Goal: Task Accomplishment & Management: Use online tool/utility

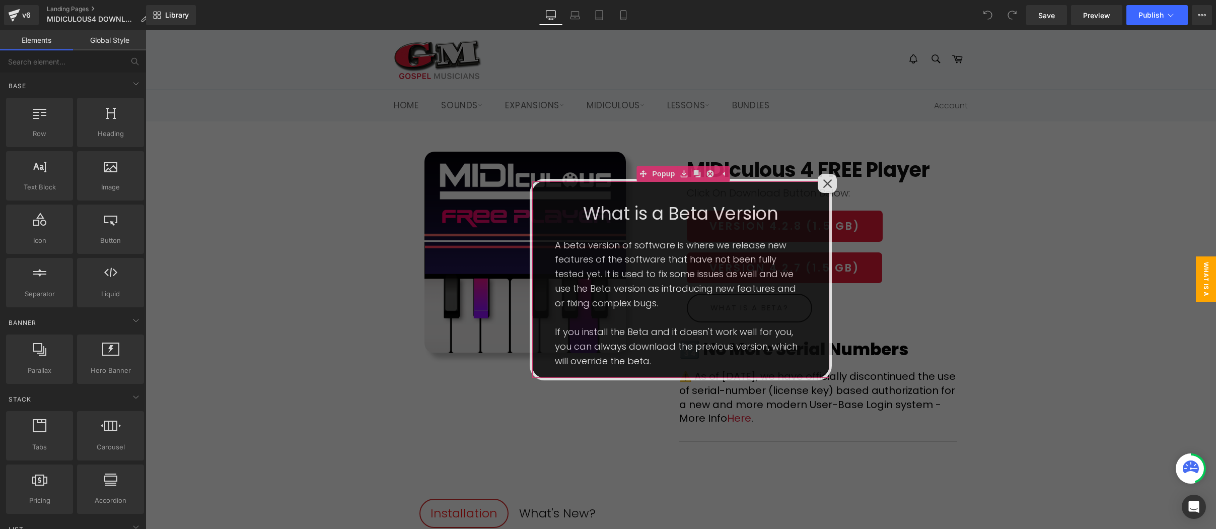
click at [829, 183] on icon at bounding box center [828, 184] width 10 height 10
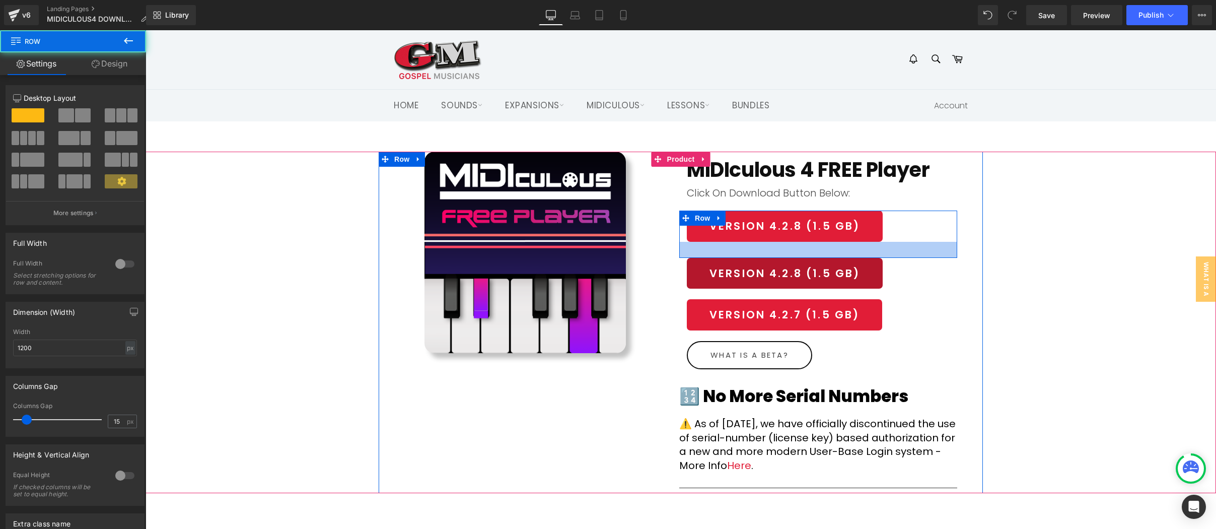
drag, startPoint x: 808, startPoint y: 250, endPoint x: 808, endPoint y: 261, distance: 11.1
click at [809, 256] on div "32px" at bounding box center [818, 250] width 278 height 16
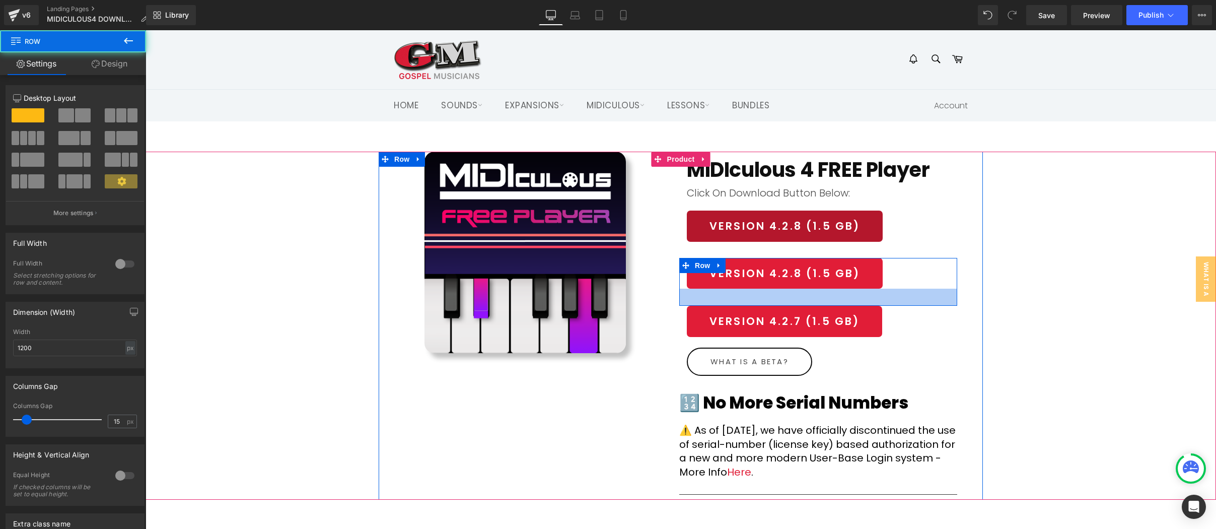
drag, startPoint x: 801, startPoint y: 298, endPoint x: 789, endPoint y: 233, distance: 66.5
click at [801, 305] on div "34px" at bounding box center [818, 297] width 278 height 17
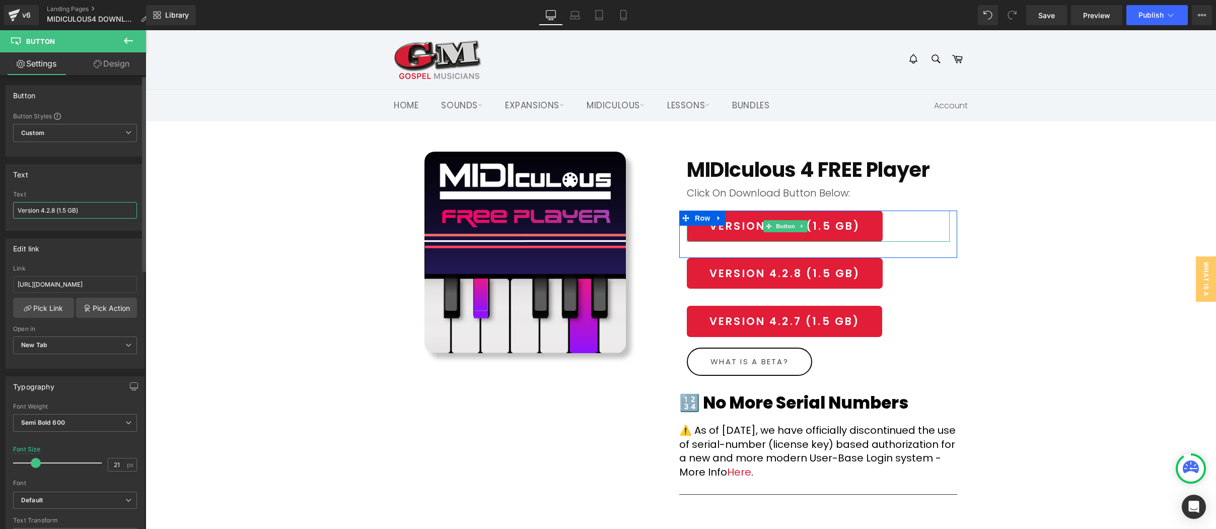
click at [55, 210] on input "Version 4.2.8 (1.5 GB)" at bounding box center [75, 210] width 124 height 17
click at [69, 208] on input "Version 4.2.11 (1.5 GB)" at bounding box center [75, 210] width 124 height 17
type input "Version 4.2.11 (1.4 GB)"
click at [105, 282] on input "https://gmdownloads.b-cdn.net/downloads/midiculous/2025/MIDIculous_v4.2.8.zip" at bounding box center [75, 284] width 124 height 17
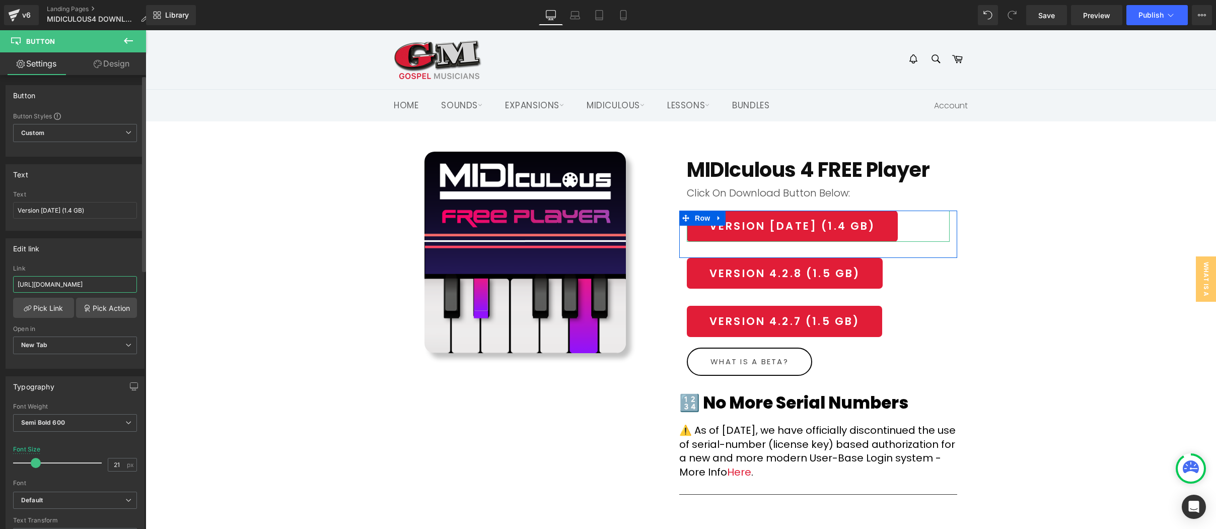
click at [105, 282] on input "https://gmdownloads.b-cdn.net/downloads/midiculous/2025/MIDIculous_v4.2.8.zip" at bounding box center [75, 284] width 124 height 17
paste input "11"
type input "https://gmdownloads.b-cdn.net/downloads/midiculous/2025/MIDIculous_v4.2.11.zip"
click at [260, 345] on div "(P) Image MIDIculous 4 FREE Player (P) Title Row Click On Download Button Below…" at bounding box center [681, 326] width 1070 height 348
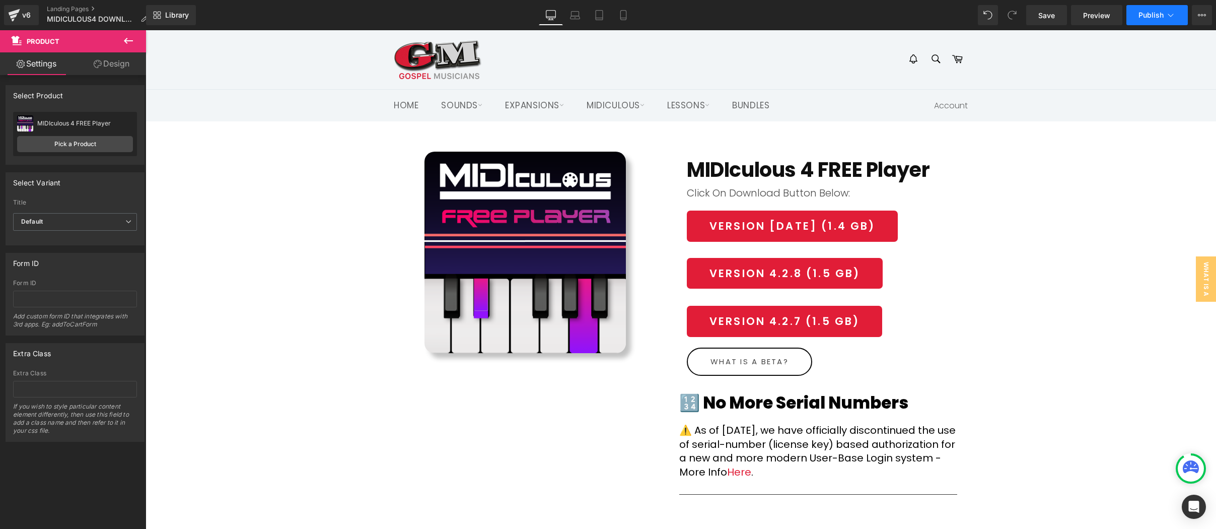
click at [1138, 14] on button "Publish" at bounding box center [1156, 15] width 61 height 20
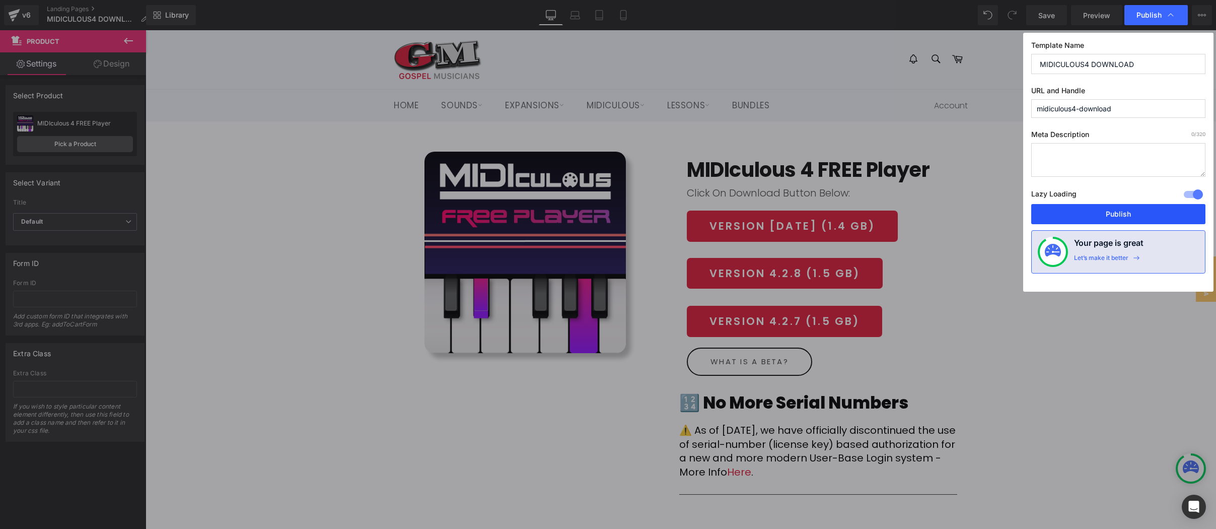
click at [1134, 215] on button "Publish" at bounding box center [1118, 214] width 174 height 20
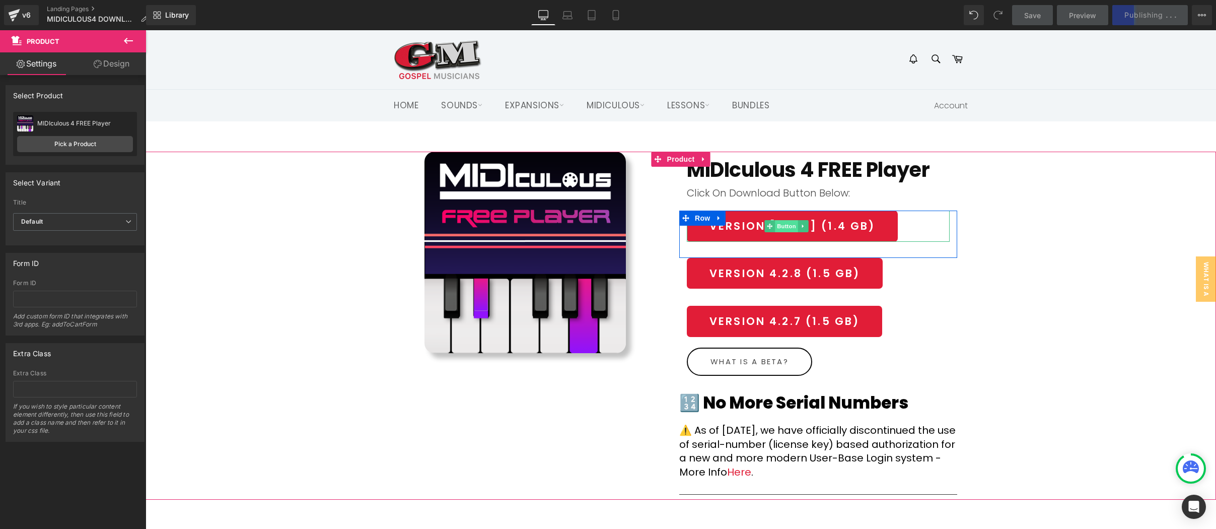
click at [779, 226] on span "Button" at bounding box center [786, 226] width 23 height 12
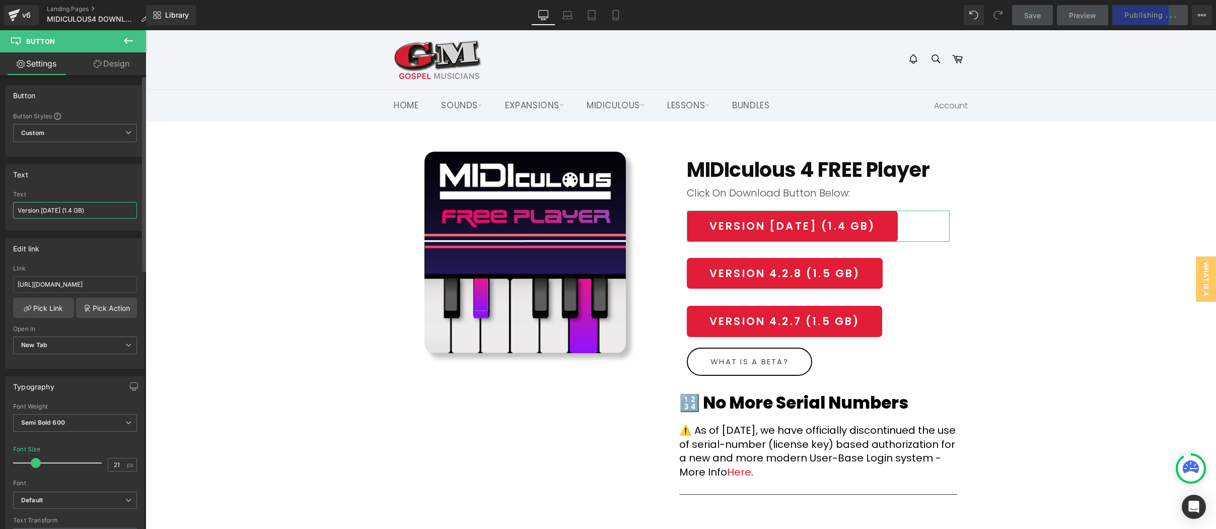
click at [17, 210] on input "Version 4.2.11 (1.4 GB)" at bounding box center [75, 210] width 124 height 17
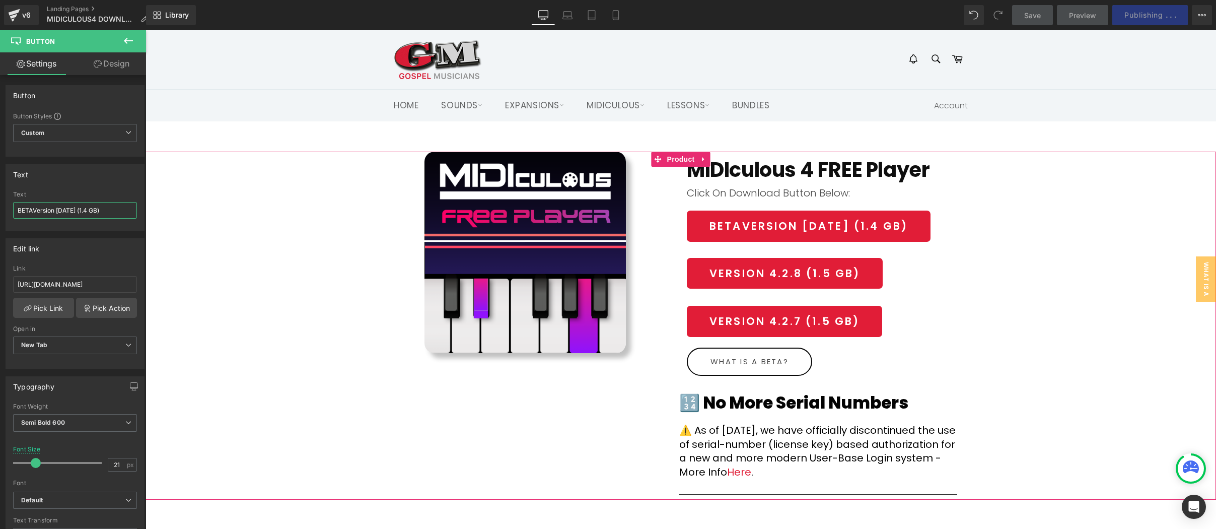
type input "BETA Version 4.2.11 (1.4 GB)"
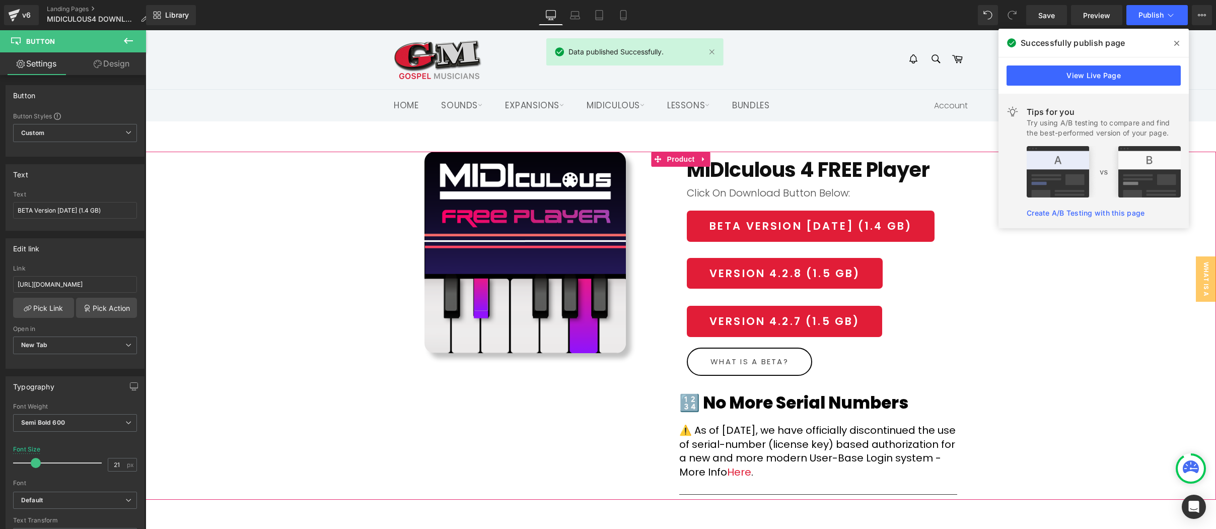
click at [1031, 351] on div "(P) Image MIDIculous 4 FREE Player (P) Title Row Click On Download Button Below…" at bounding box center [681, 326] width 1070 height 348
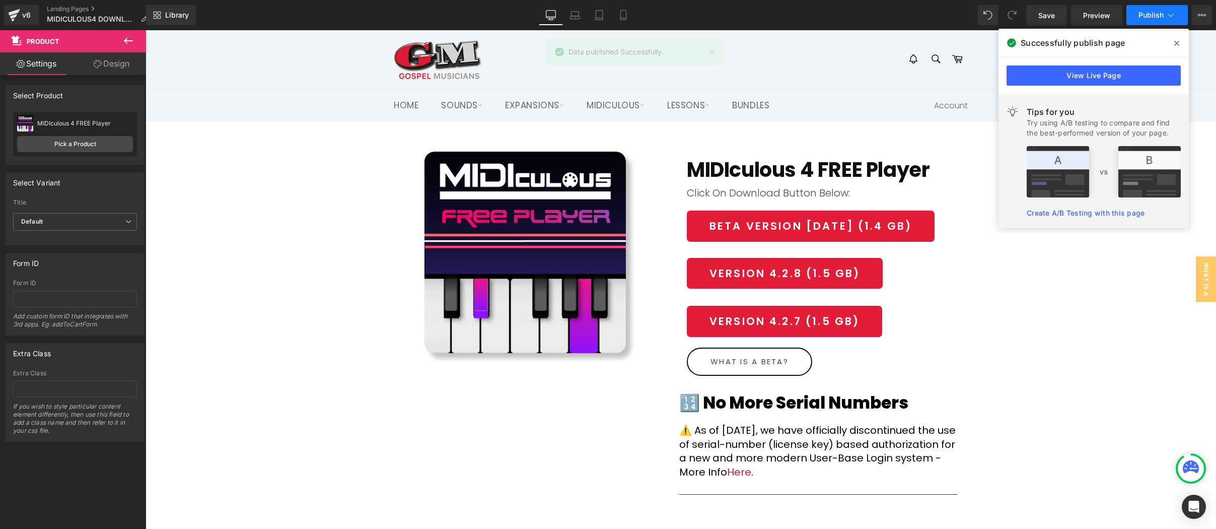
click at [1148, 13] on span "Publish" at bounding box center [1150, 15] width 25 height 8
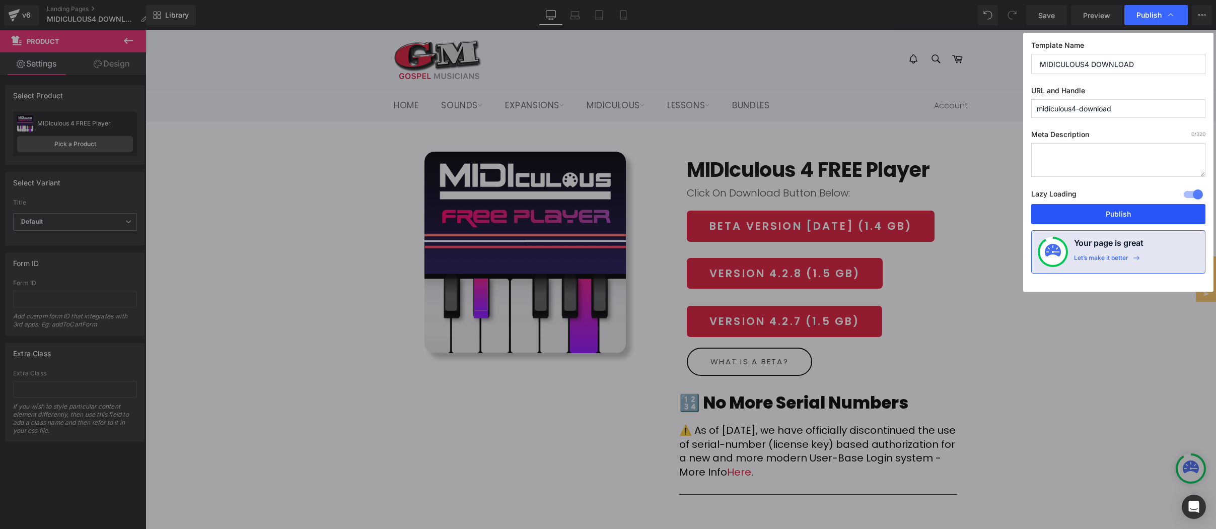
click at [1112, 216] on button "Publish" at bounding box center [1118, 214] width 174 height 20
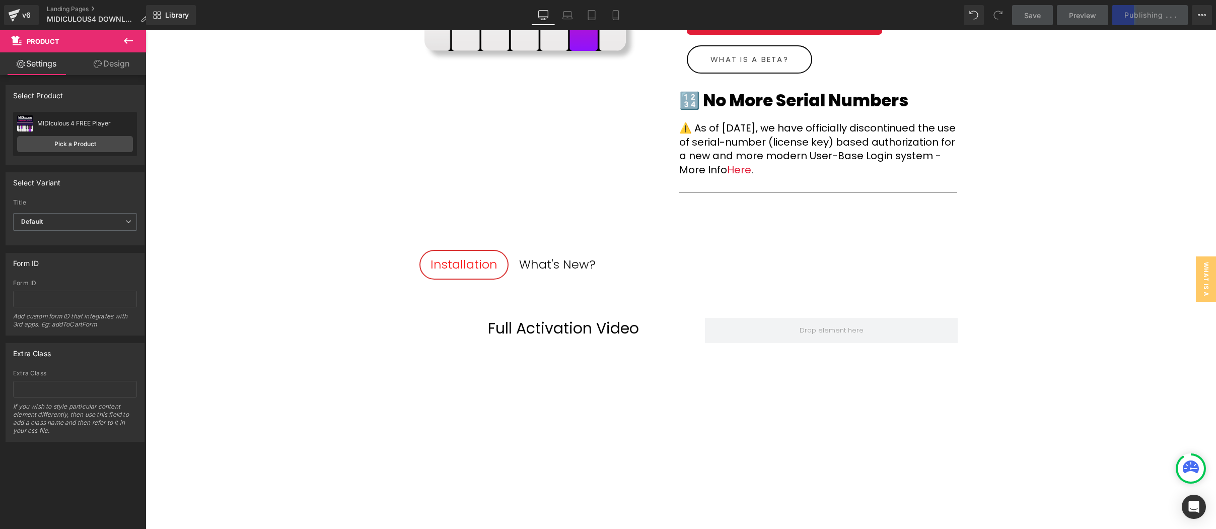
scroll to position [314, 0]
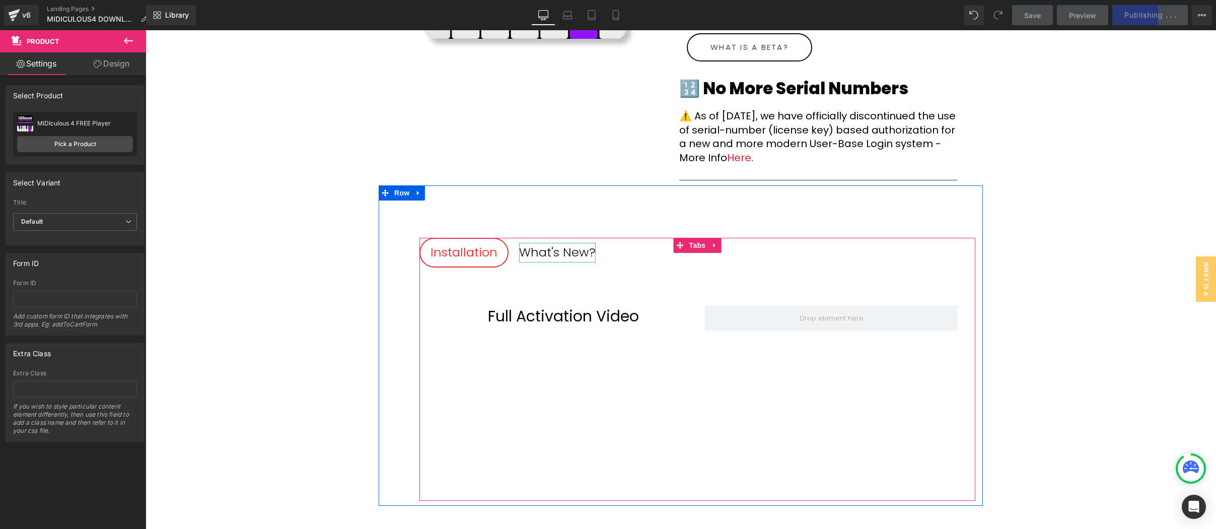
click at [562, 250] on div "What's New?" at bounding box center [557, 252] width 77 height 19
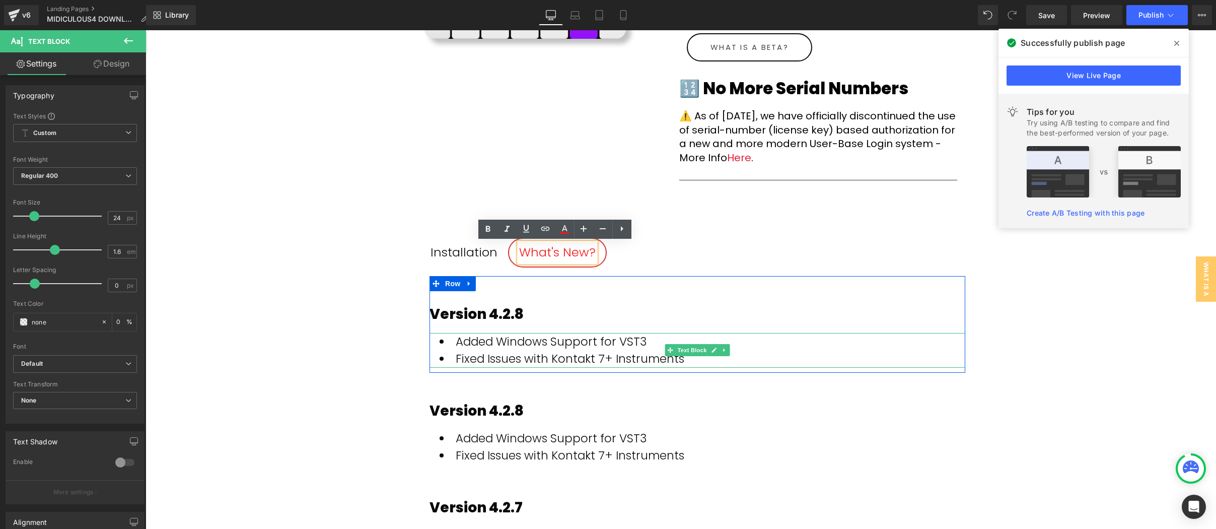
click at [612, 354] on li "Fixed Issues with Kontakt 7+ Instruments" at bounding box center [703, 359] width 526 height 18
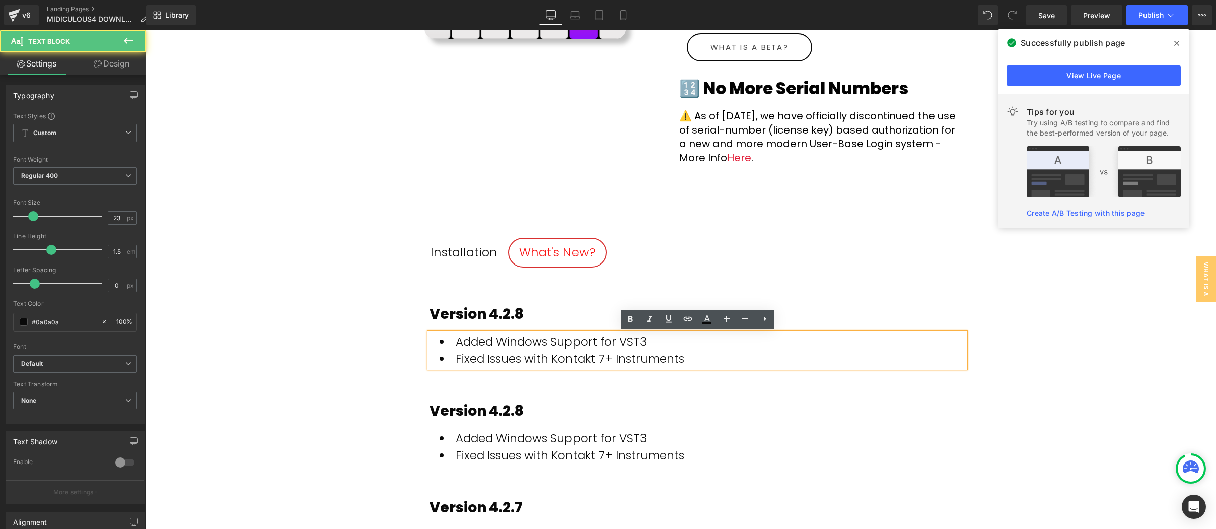
click at [620, 354] on li "Fixed Issues with Kontakt 7+ Instruments" at bounding box center [703, 359] width 526 height 18
click at [686, 356] on li "Fixed Issues with Kontakt 7+ Instruments" at bounding box center [703, 359] width 526 height 18
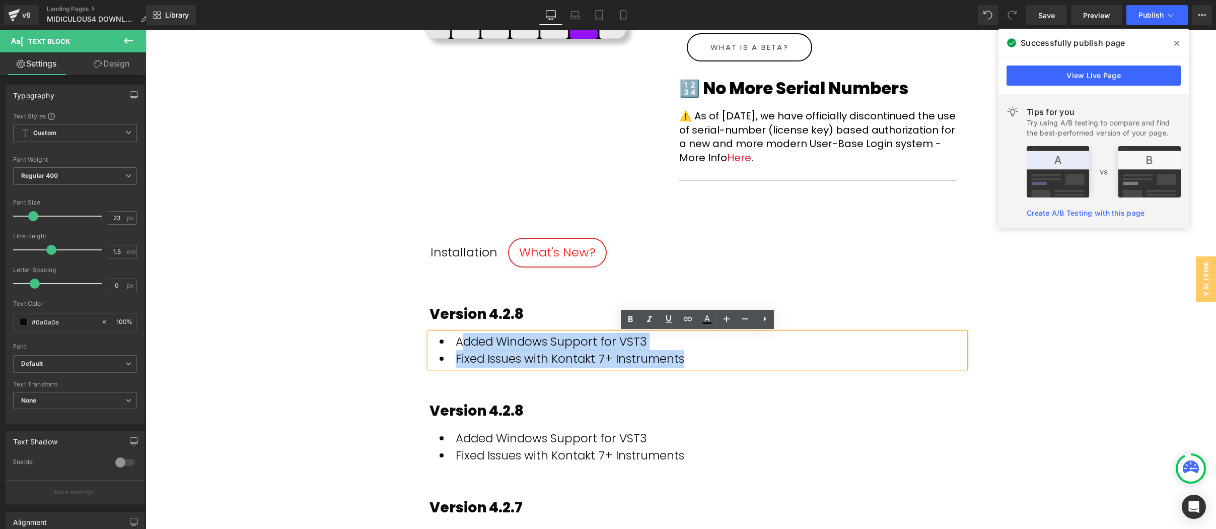
drag, startPoint x: 686, startPoint y: 356, endPoint x: 466, endPoint y: 339, distance: 220.7
click at [466, 339] on ul "Added Windows Support for VST3 Fixed Issues with Kontakt 7+ Instruments" at bounding box center [703, 350] width 526 height 35
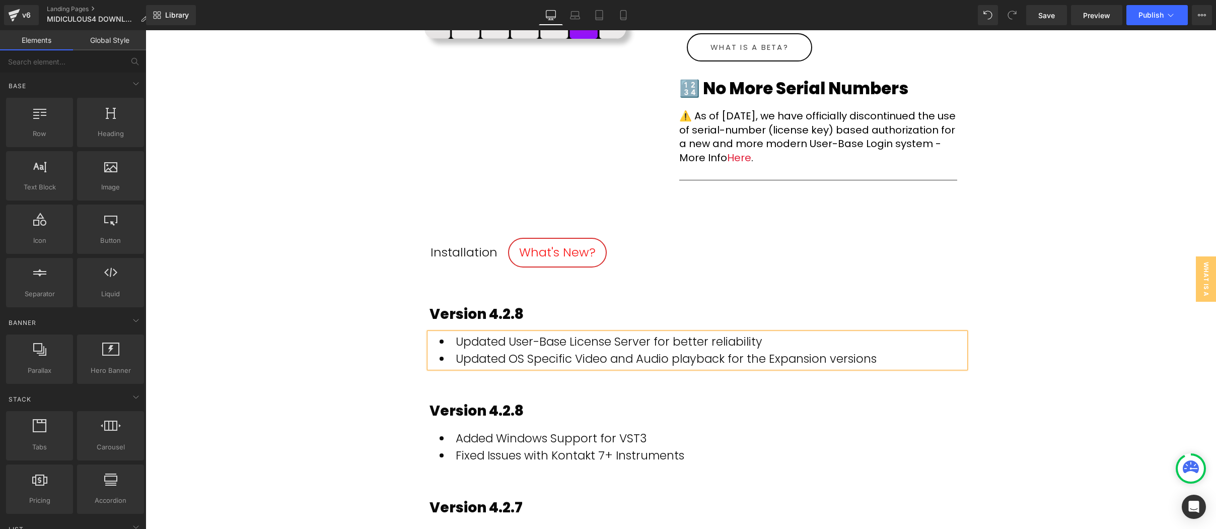
click at [1017, 291] on div "(P) Image MIDIculous 4 FREE Player (P) Title Row Click On Download Button Below…" at bounding box center [681, 512] width 1070 height 1351
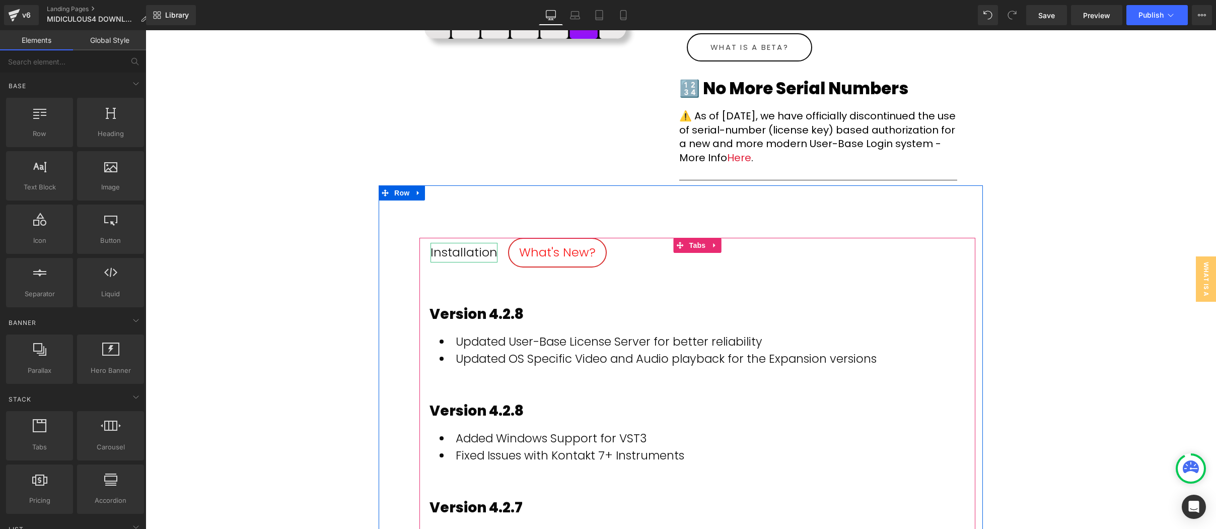
click at [482, 246] on div "Installation" at bounding box center [464, 252] width 67 height 19
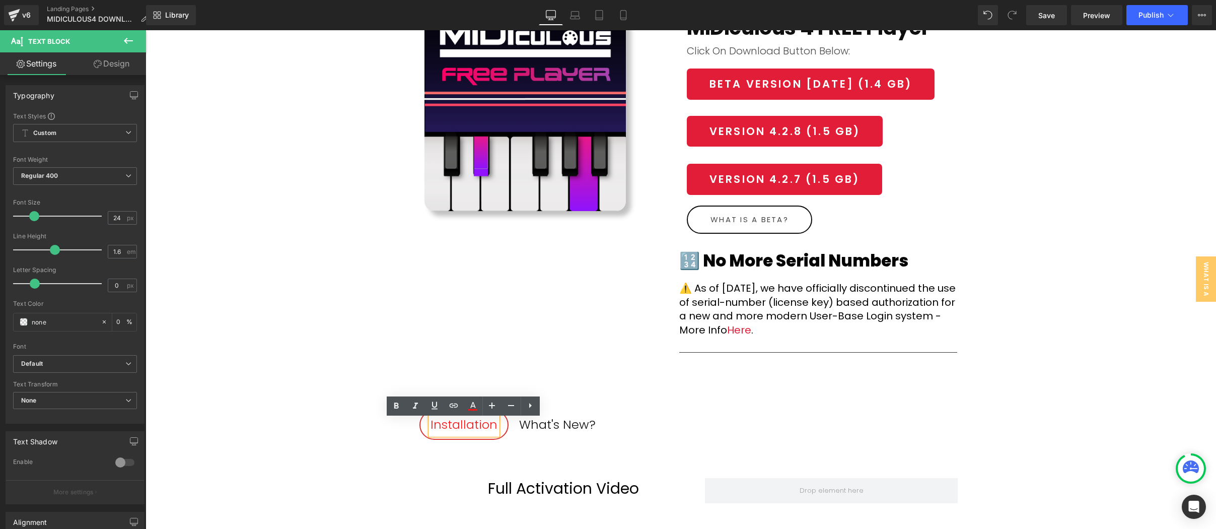
scroll to position [0, 0]
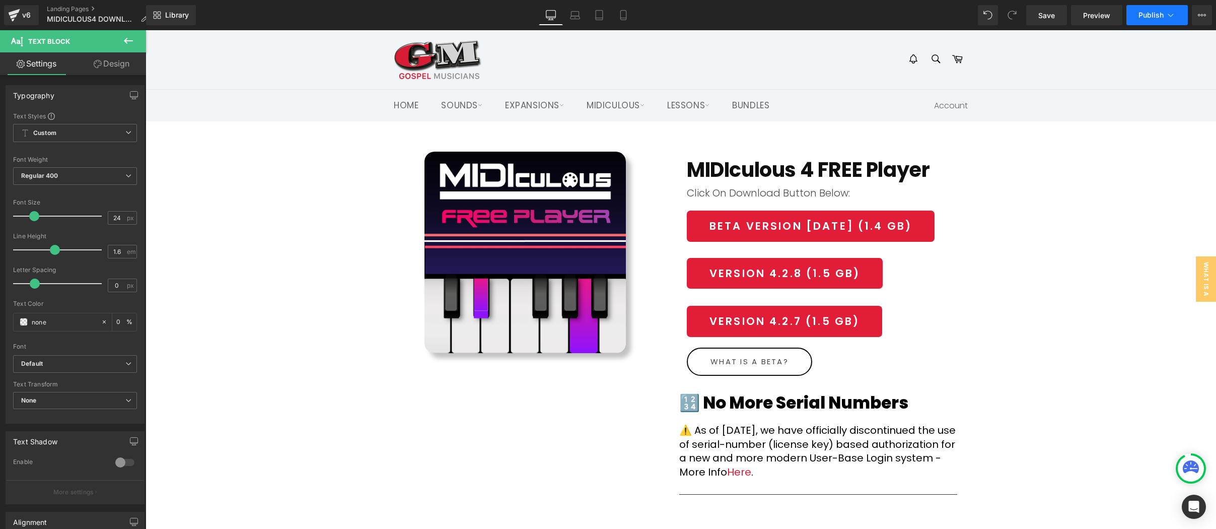
click at [1157, 19] on span "Publish" at bounding box center [1150, 15] width 25 height 8
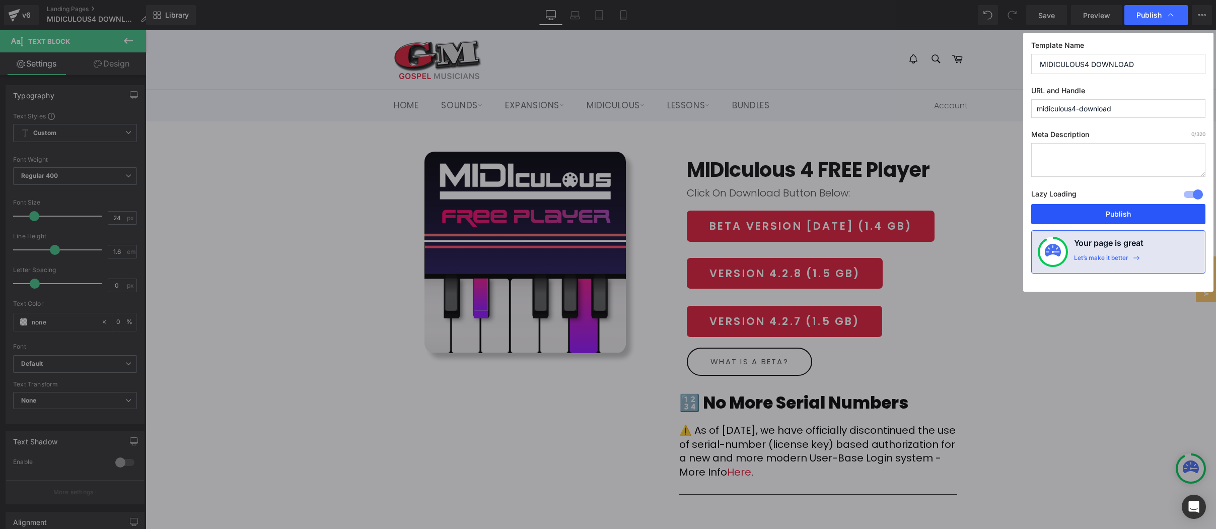
drag, startPoint x: 1129, startPoint y: 214, endPoint x: 984, endPoint y: 184, distance: 148.6
click at [1129, 214] on button "Publish" at bounding box center [1118, 214] width 174 height 20
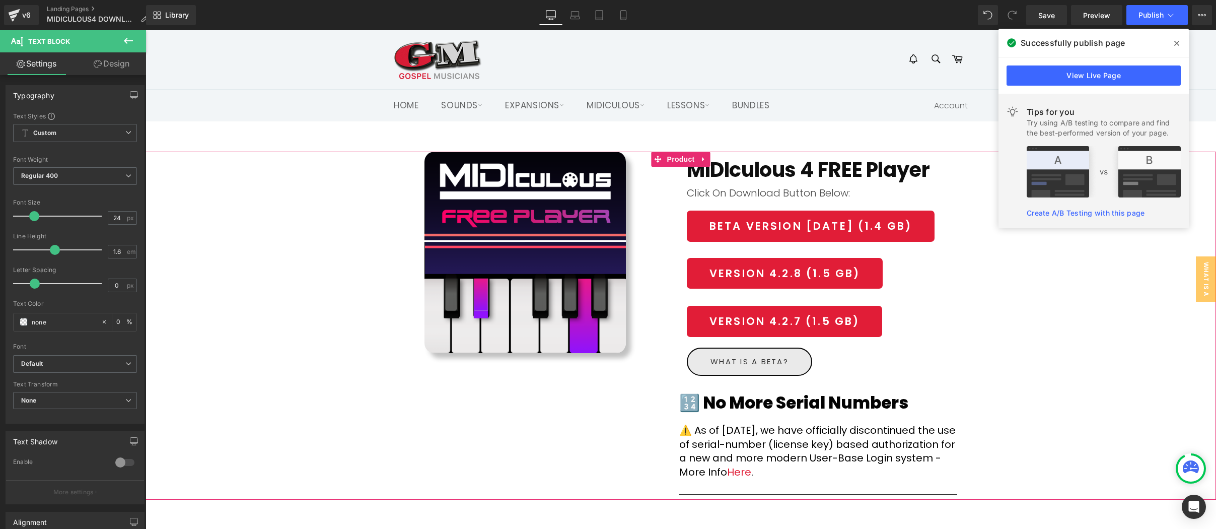
click at [761, 368] on link "What is a Beta?" at bounding box center [749, 361] width 125 height 29
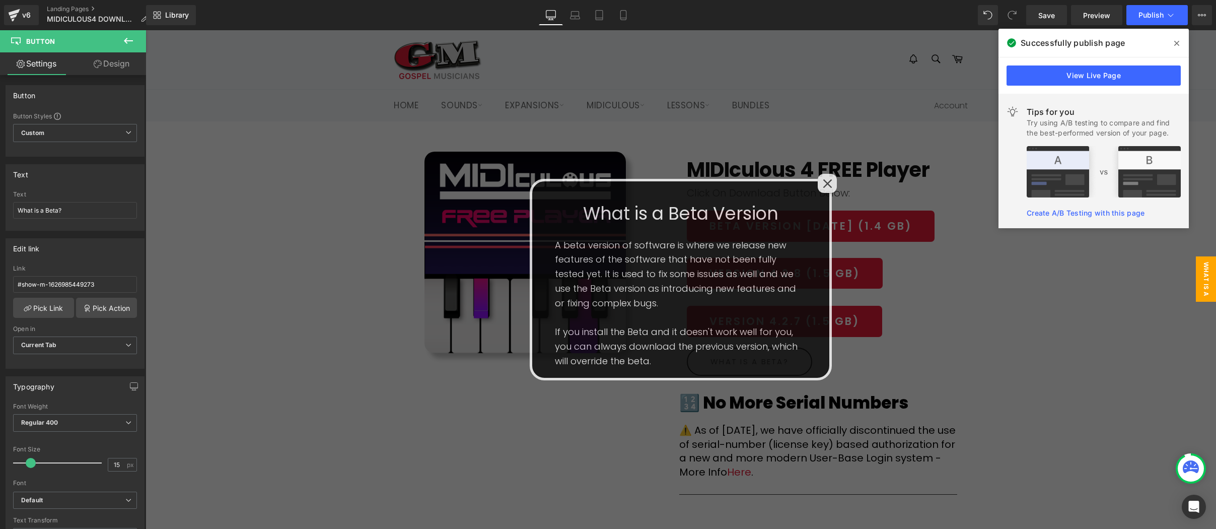
click at [828, 184] on icon at bounding box center [827, 183] width 9 height 9
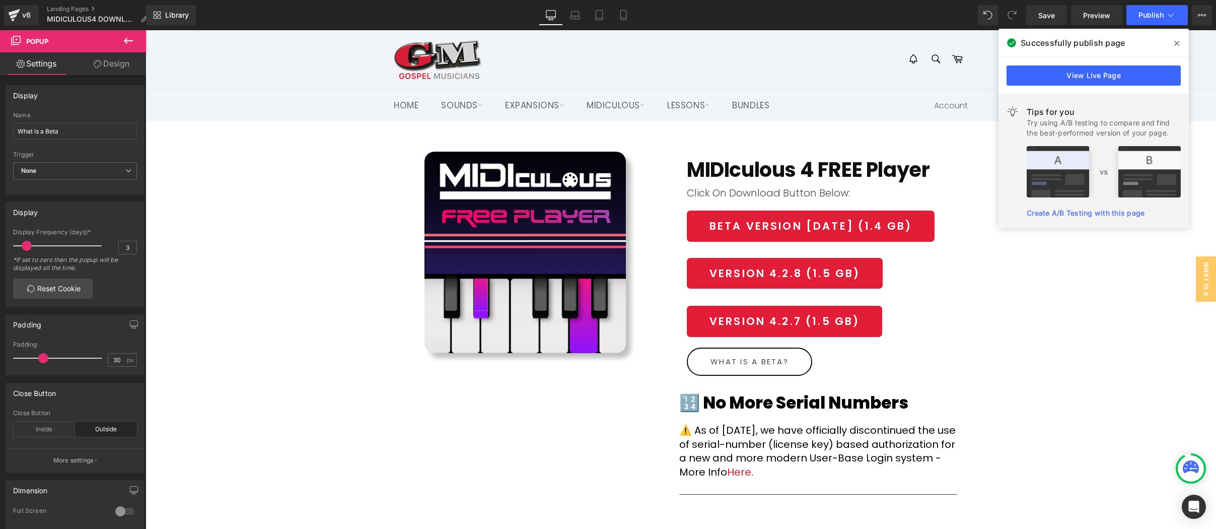
click at [1180, 41] on span at bounding box center [1177, 43] width 16 height 16
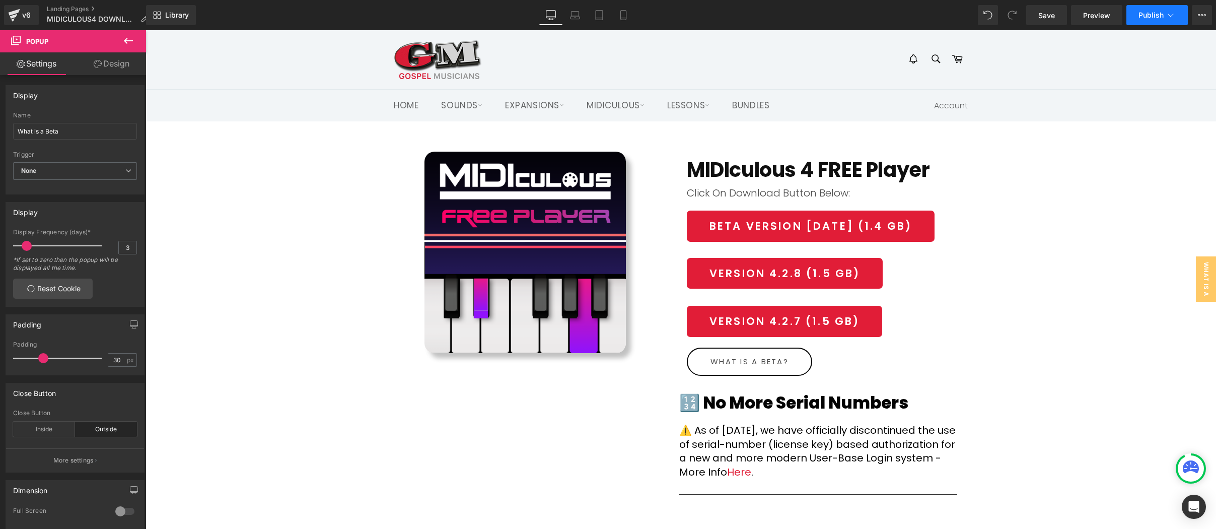
click at [1152, 20] on button "Publish" at bounding box center [1156, 15] width 61 height 20
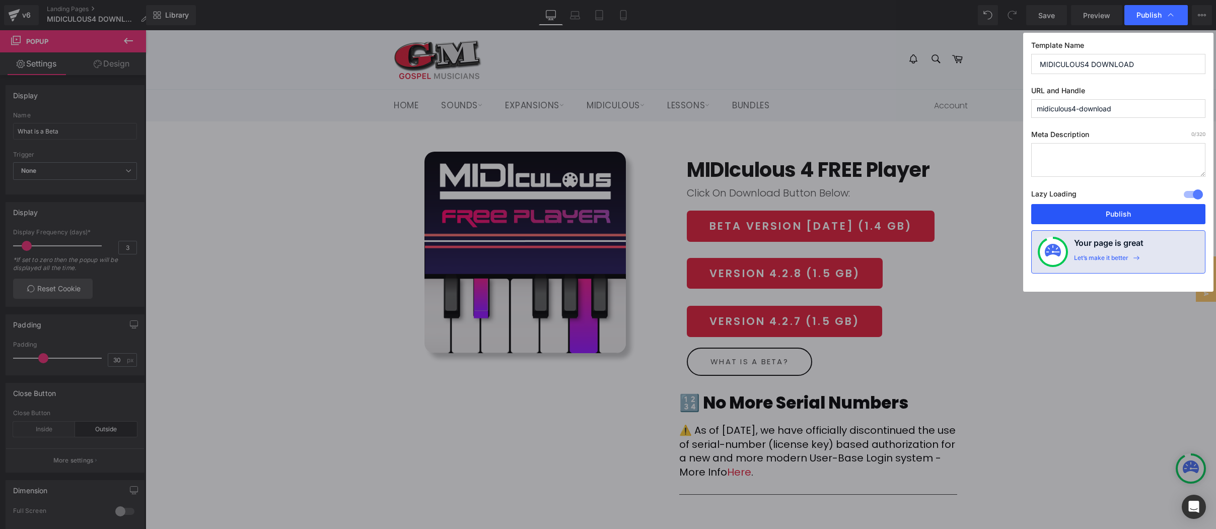
click at [1129, 218] on button "Publish" at bounding box center [1118, 214] width 174 height 20
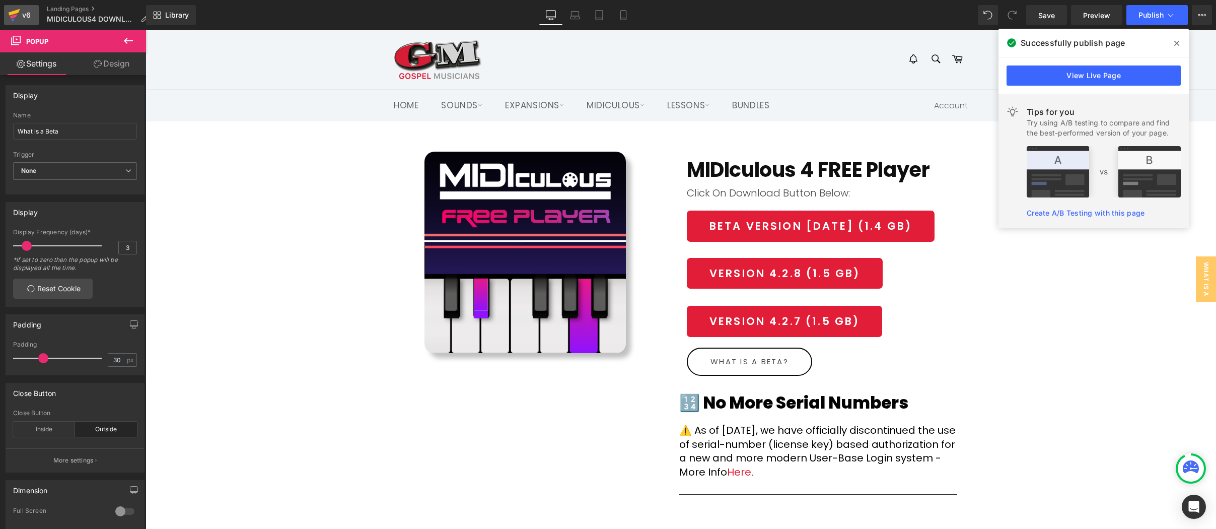
click at [25, 13] on div "v6" at bounding box center [26, 15] width 13 height 13
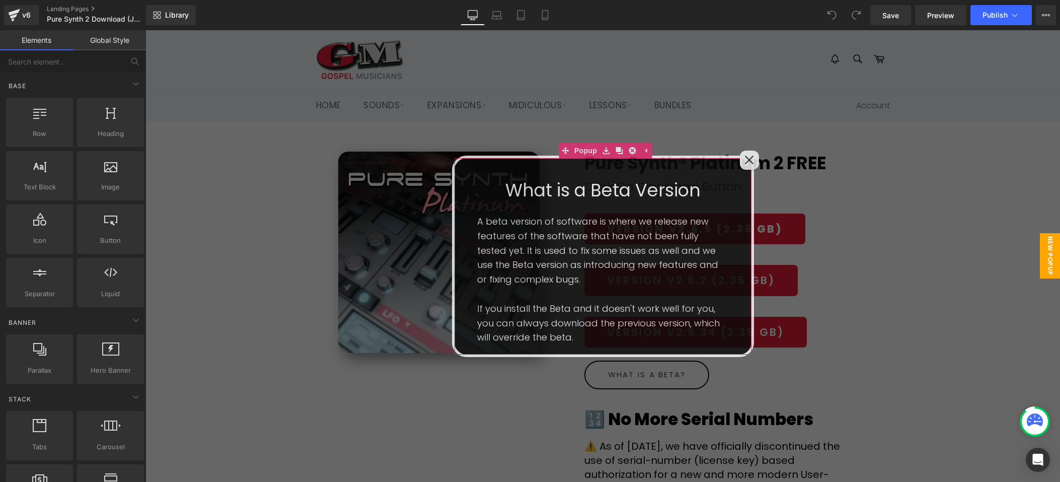
click at [749, 163] on icon at bounding box center [750, 160] width 10 height 10
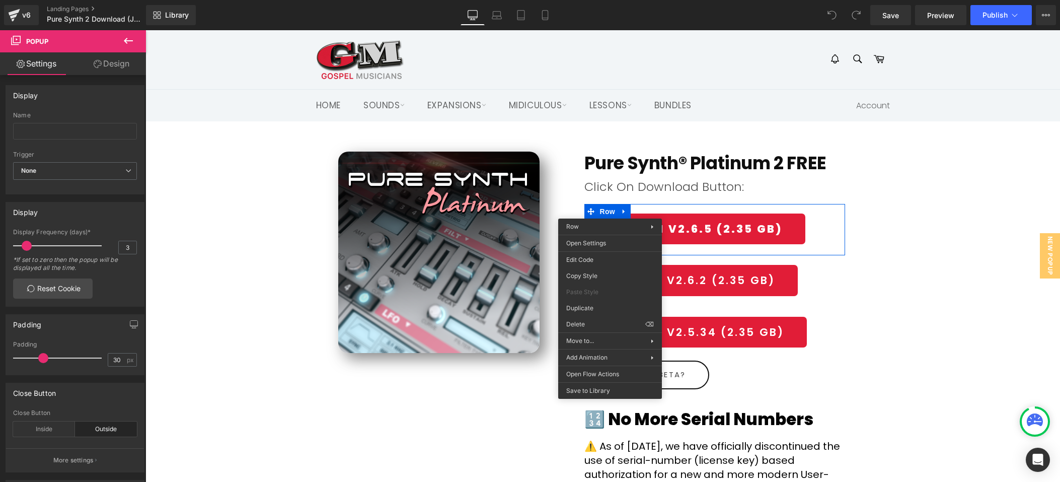
drag, startPoint x: 770, startPoint y: 340, endPoint x: 624, endPoint y: 310, distance: 149.1
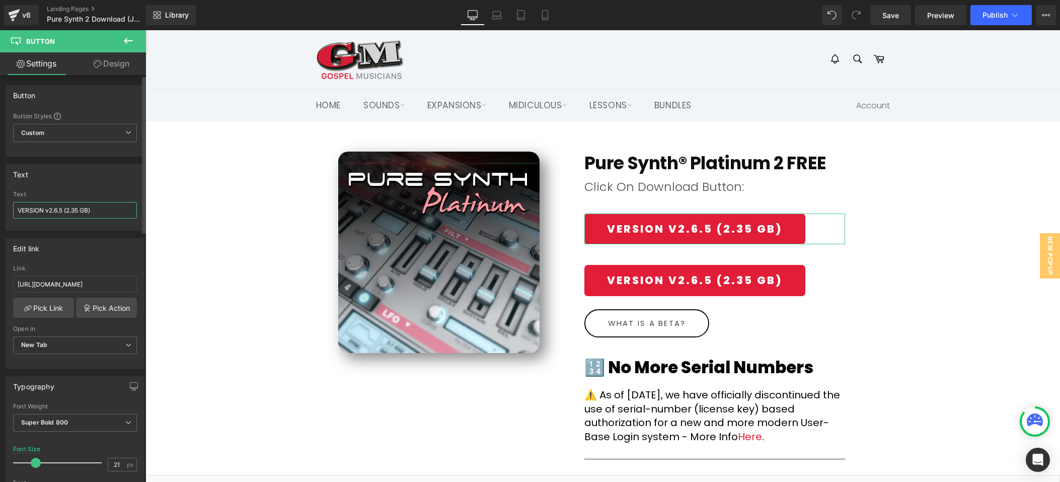
click at [63, 209] on input "VERSION v2.6.5 (2.35 GB)" at bounding box center [75, 210] width 124 height 17
click at [80, 209] on input "VERSION v2.6.6 (2.35 GB)" at bounding box center [75, 210] width 124 height 17
type input "VERSION v2.6.6 (2.34 GB)"
click at [100, 280] on input "https://gmdownloads.b-cdn.net/downloads/plugins/puresynth2/2025/Pure_Synth_Plat…" at bounding box center [75, 284] width 124 height 17
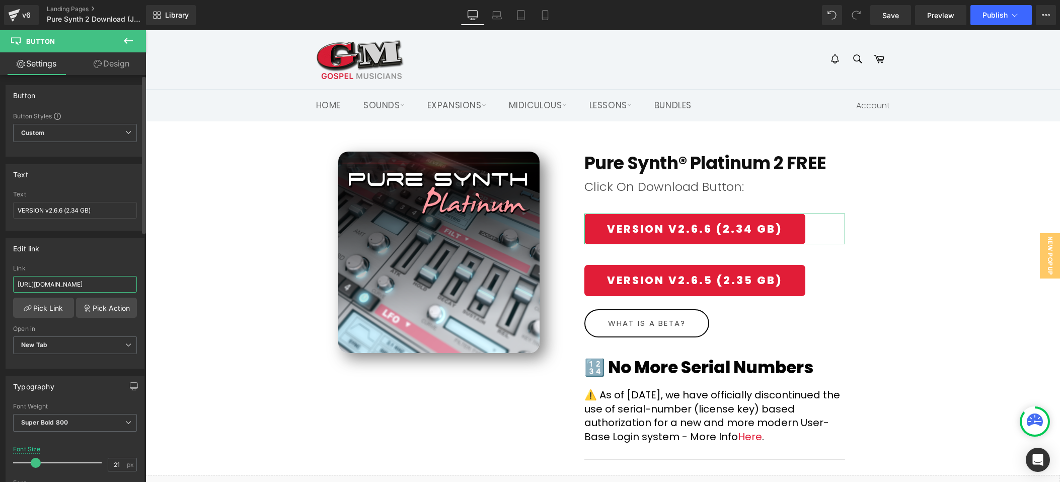
click at [100, 280] on input "https://gmdownloads.b-cdn.net/downloads/plugins/puresynth2/2025/Pure_Synth_Plat…" at bounding box center [75, 284] width 124 height 17
paste input "6"
type input "https://gmdownloads.b-cdn.net/downloads/plugins/puresynth2/2025/Pure_Synth_Plat…"
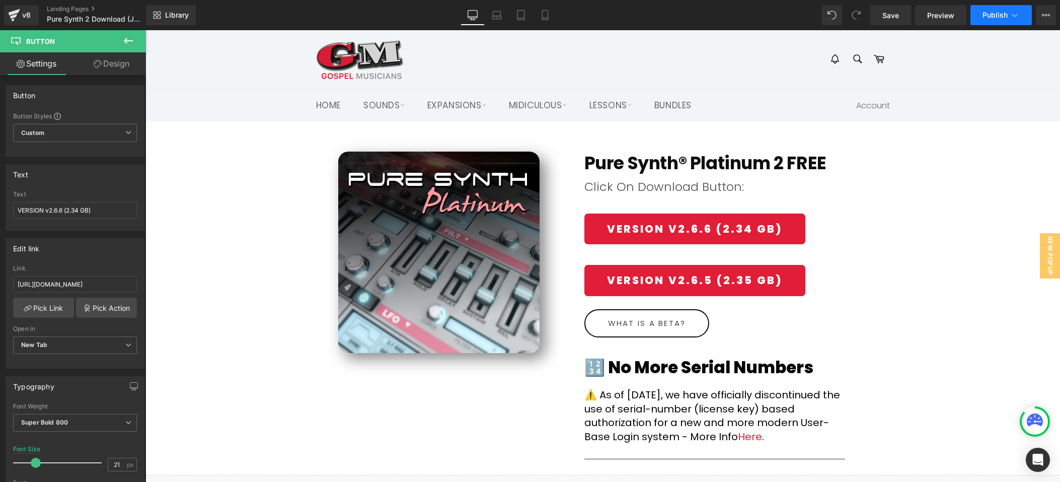
click at [993, 11] on span "Publish" at bounding box center [995, 15] width 25 height 8
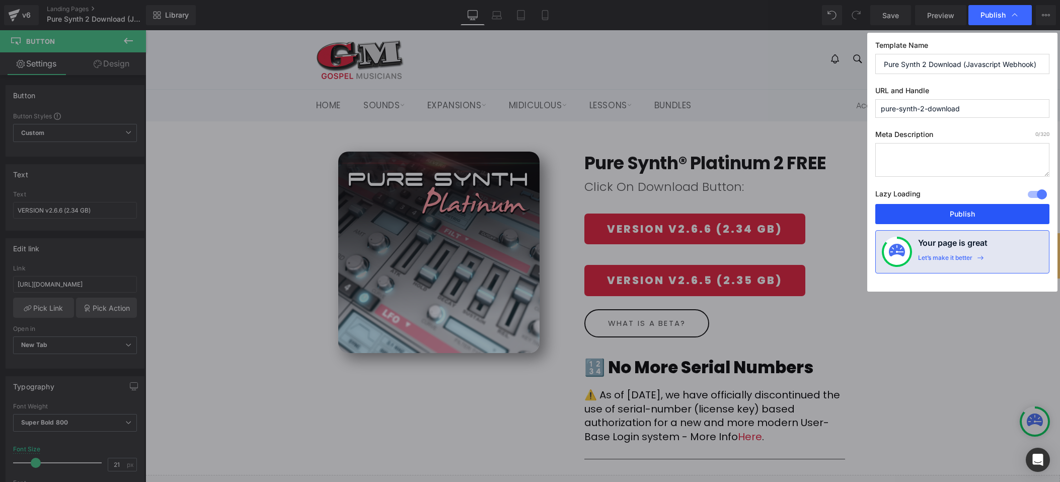
click at [969, 207] on button "Publish" at bounding box center [963, 214] width 174 height 20
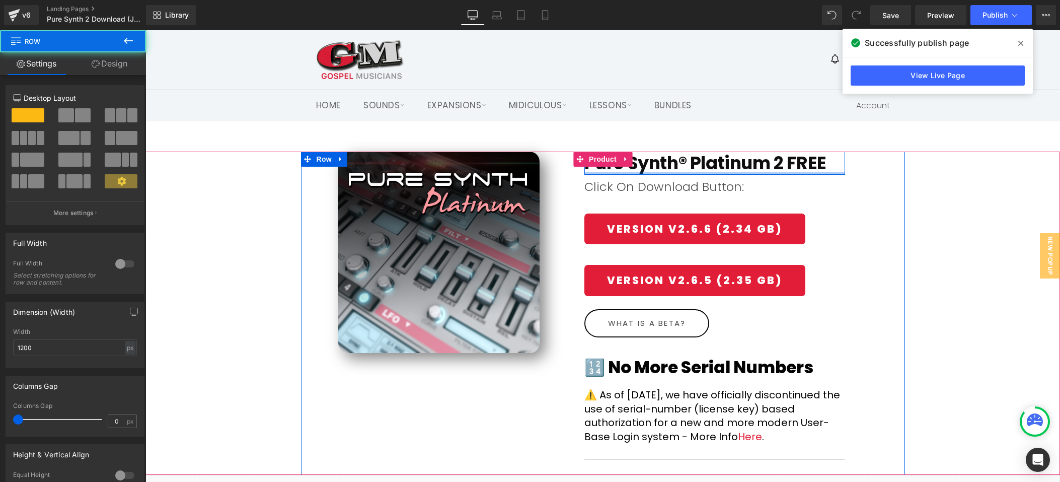
click at [713, 173] on div "Pure Synth® Platinum 2 FREE (P) Title Row Click On Download Button: Text Block …" at bounding box center [715, 308] width 276 height 313
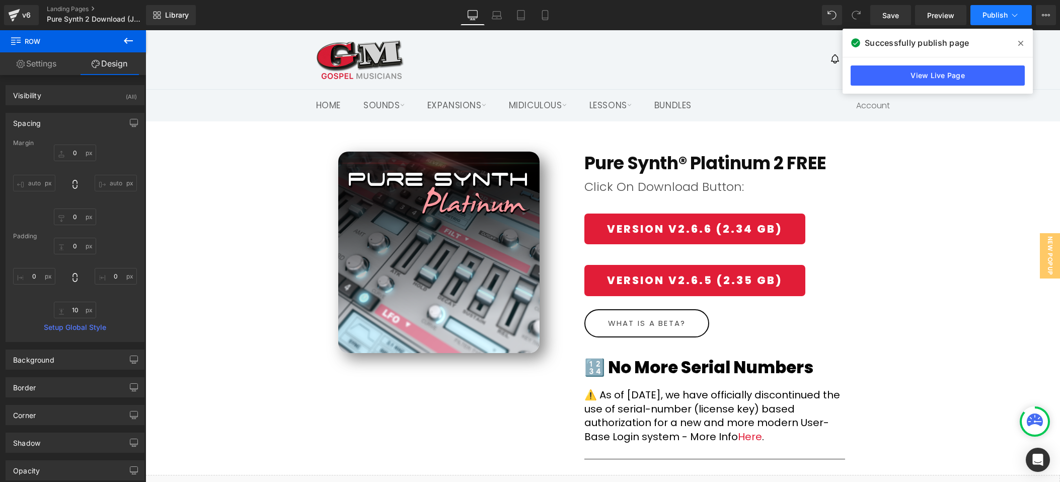
click at [1005, 20] on button "Publish" at bounding box center [1001, 15] width 61 height 20
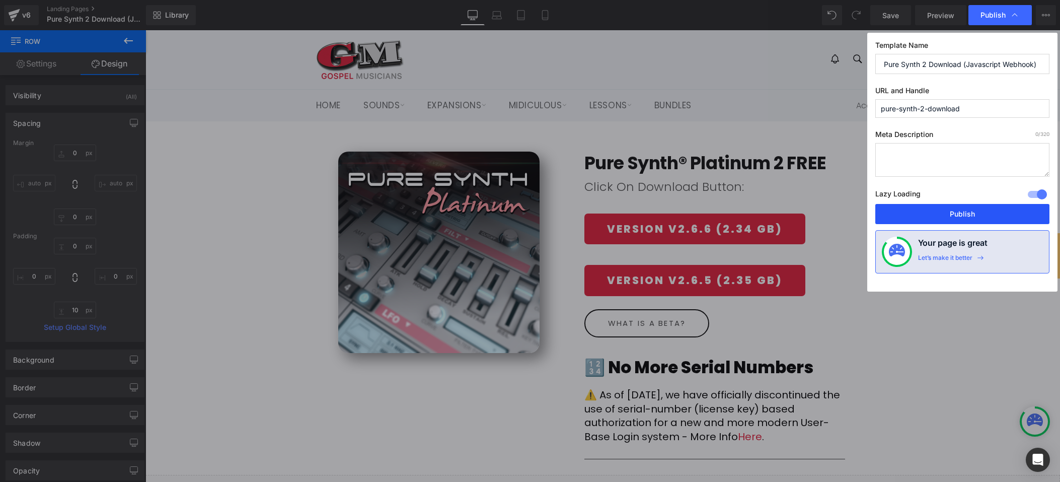
click at [969, 207] on button "Publish" at bounding box center [963, 214] width 174 height 20
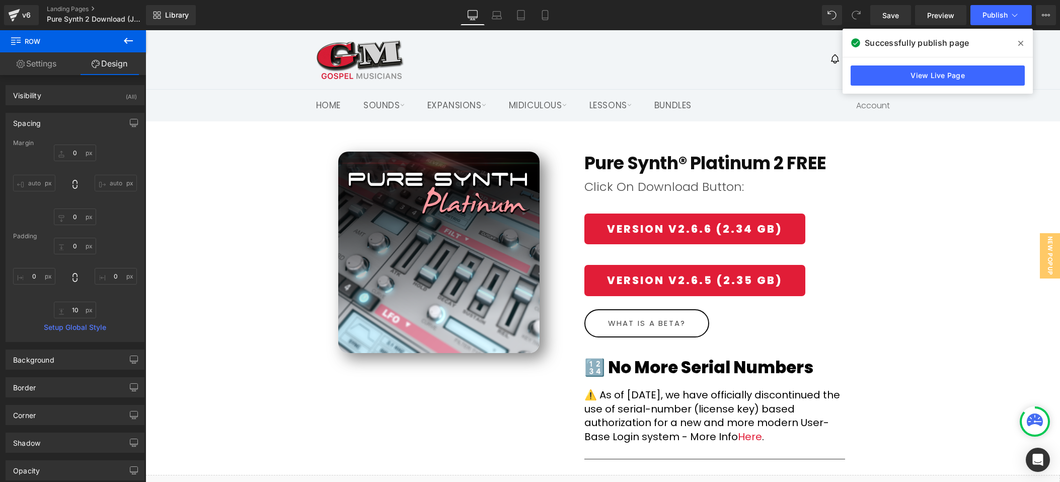
click at [1021, 41] on icon at bounding box center [1021, 43] width 5 height 8
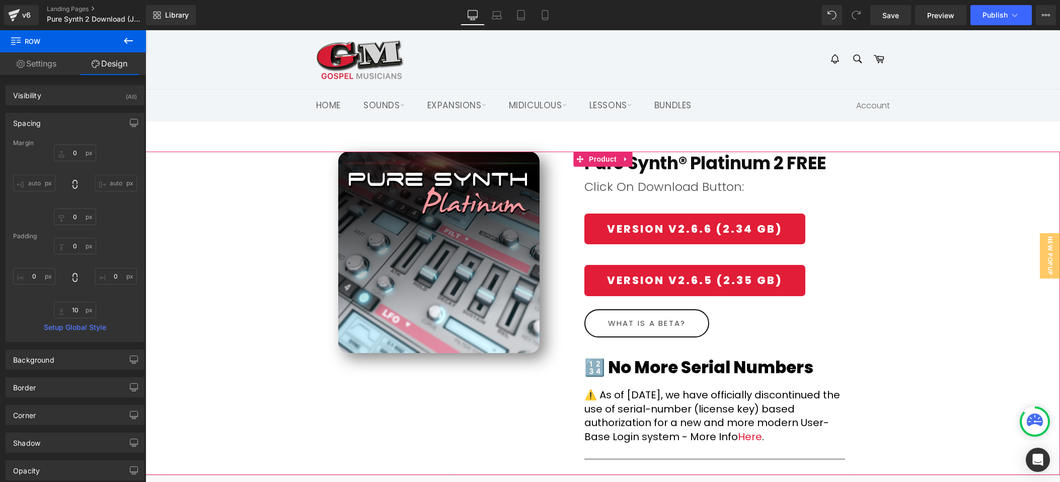
click at [940, 210] on div "(P) Image Pure Synth® Platinum 2 FREE (P) Title Row Click On Download Button: T…" at bounding box center [603, 313] width 915 height 323
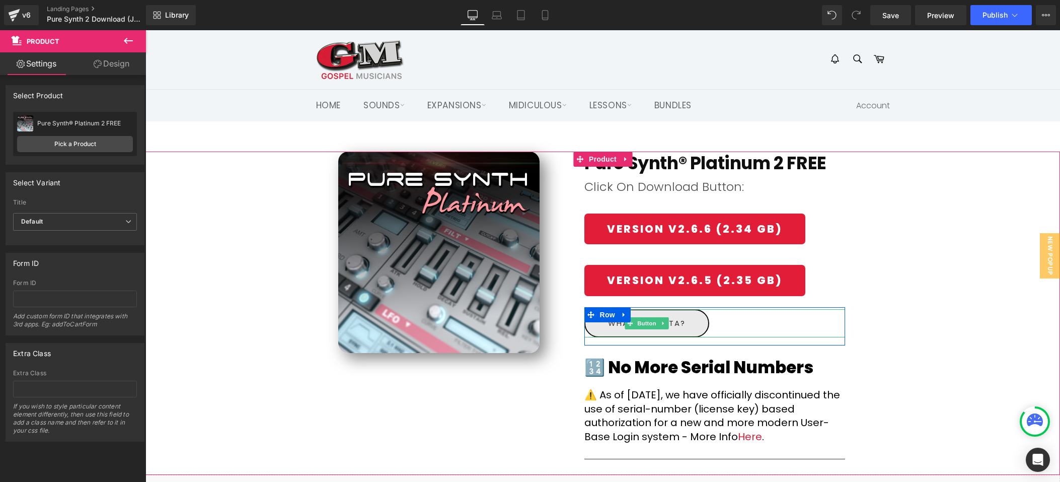
click at [674, 323] on span "What is a Beta?" at bounding box center [647, 323] width 78 height 11
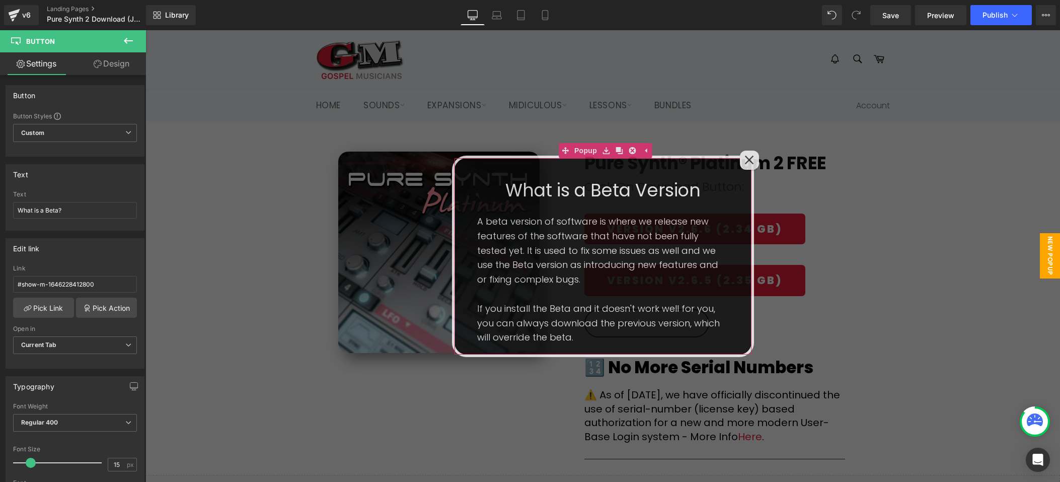
click at [749, 160] on icon at bounding box center [749, 160] width 9 height 9
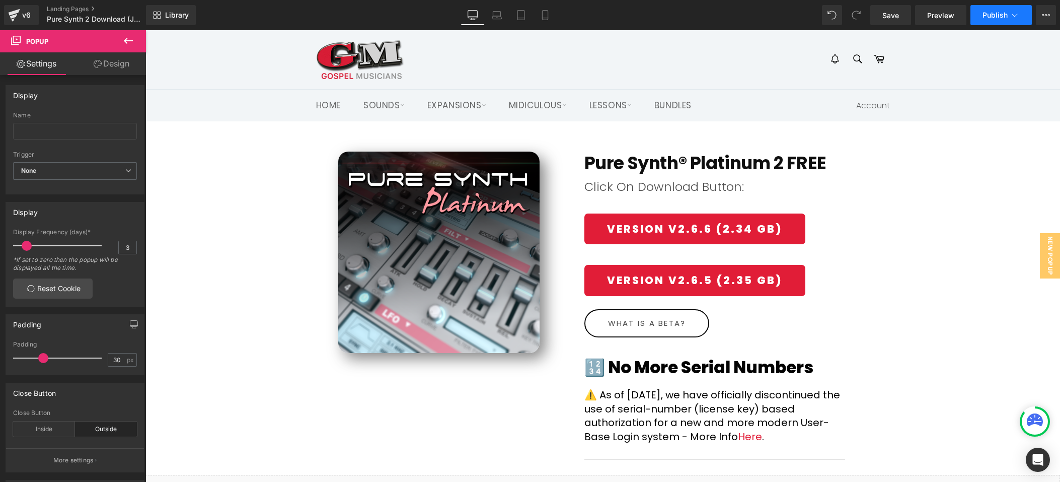
click at [992, 20] on button "Publish" at bounding box center [1001, 15] width 61 height 20
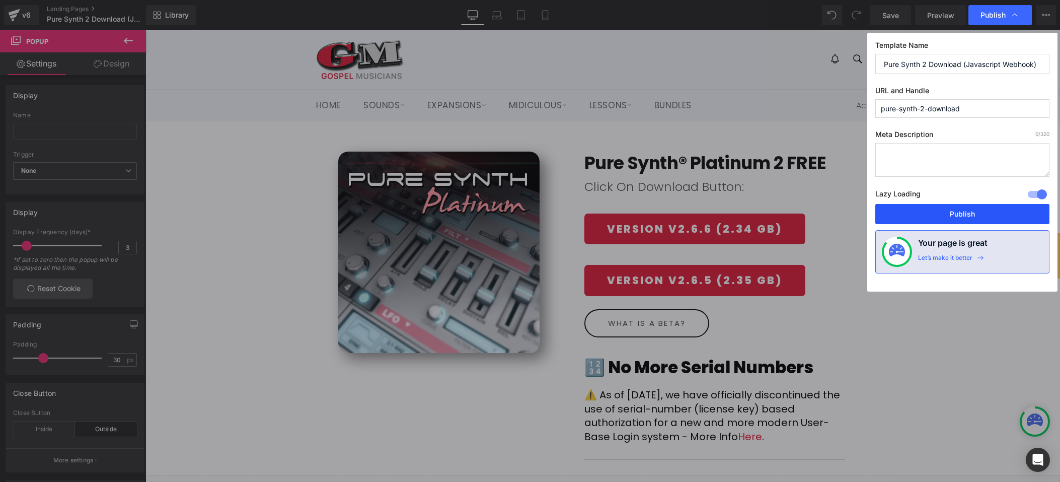
click at [966, 212] on button "Publish" at bounding box center [963, 214] width 174 height 20
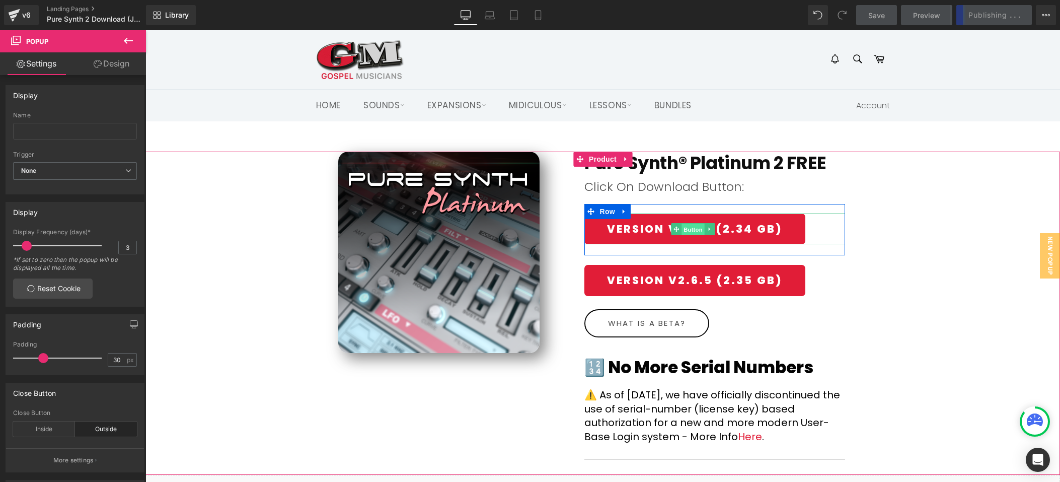
click at [687, 226] on span "Button" at bounding box center [693, 229] width 23 height 12
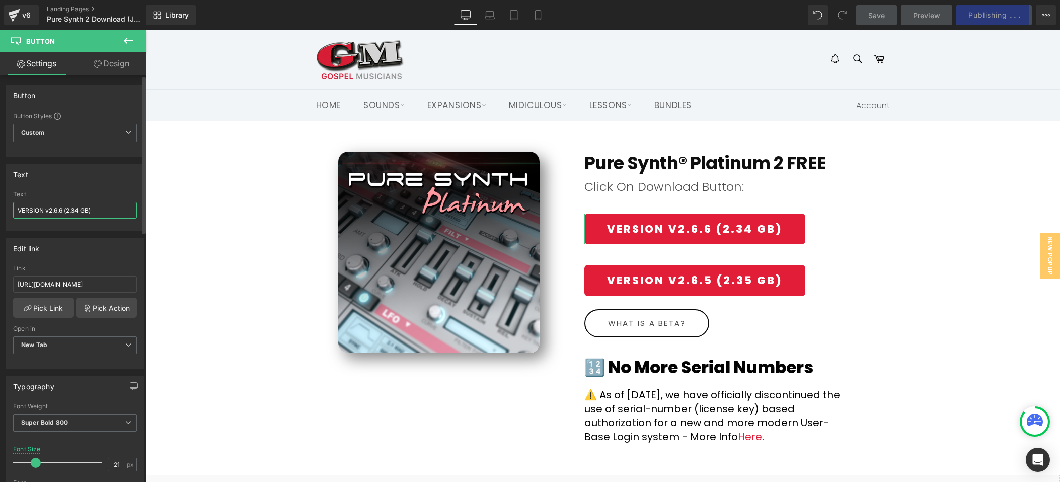
drag, startPoint x: 18, startPoint y: 211, endPoint x: 25, endPoint y: 209, distance: 6.8
click at [18, 211] on input "VERSION v2.6.6 (2.34 GB)" at bounding box center [75, 210] width 124 height 17
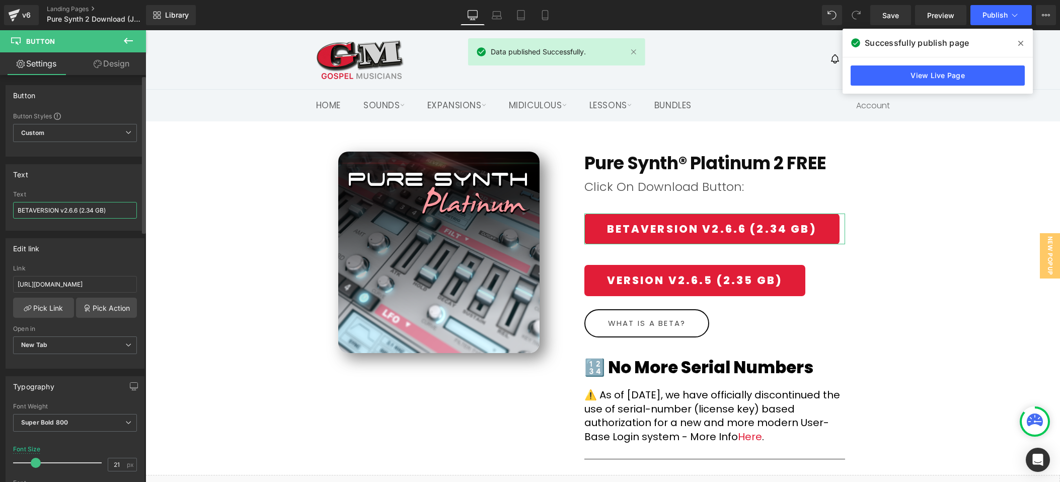
type input "BETA VERSION v2.6.6 (2.34 GB)"
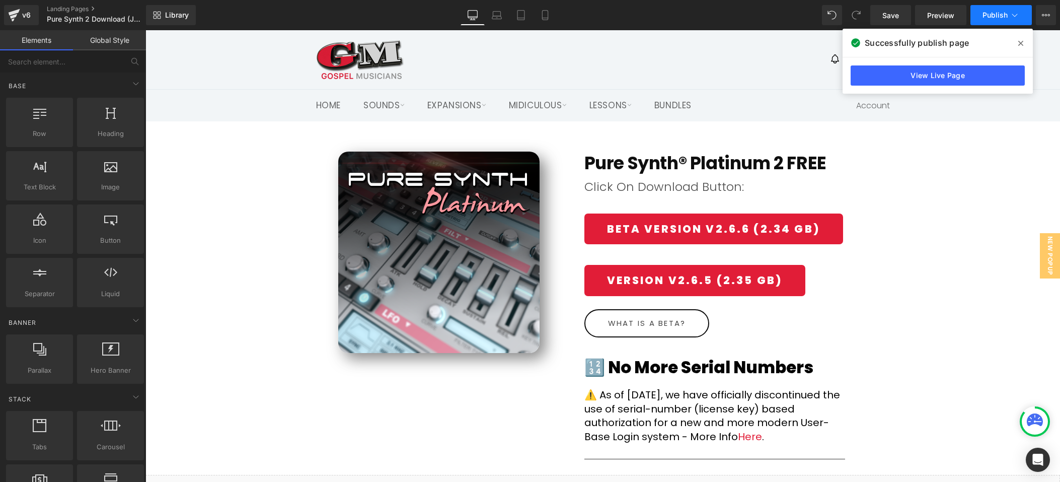
click at [1003, 17] on span "Publish" at bounding box center [995, 15] width 25 height 8
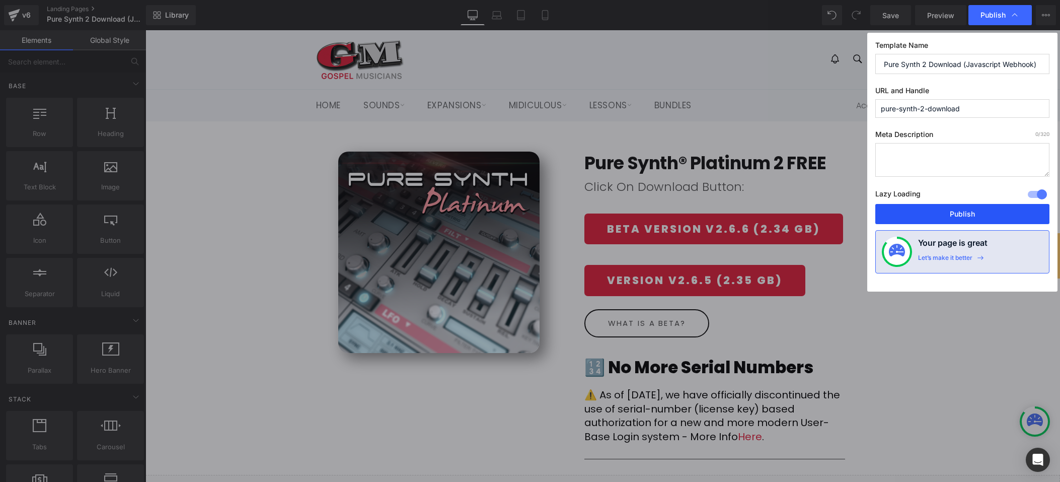
click at [991, 210] on button "Publish" at bounding box center [963, 214] width 174 height 20
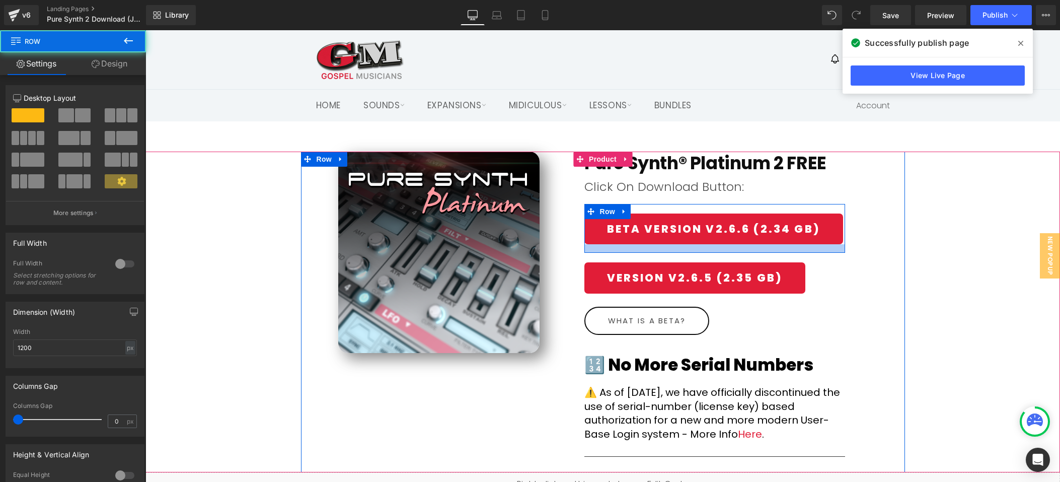
drag, startPoint x: 751, startPoint y: 254, endPoint x: 1173, endPoint y: 79, distance: 457.4
click at [751, 252] on div at bounding box center [715, 248] width 261 height 9
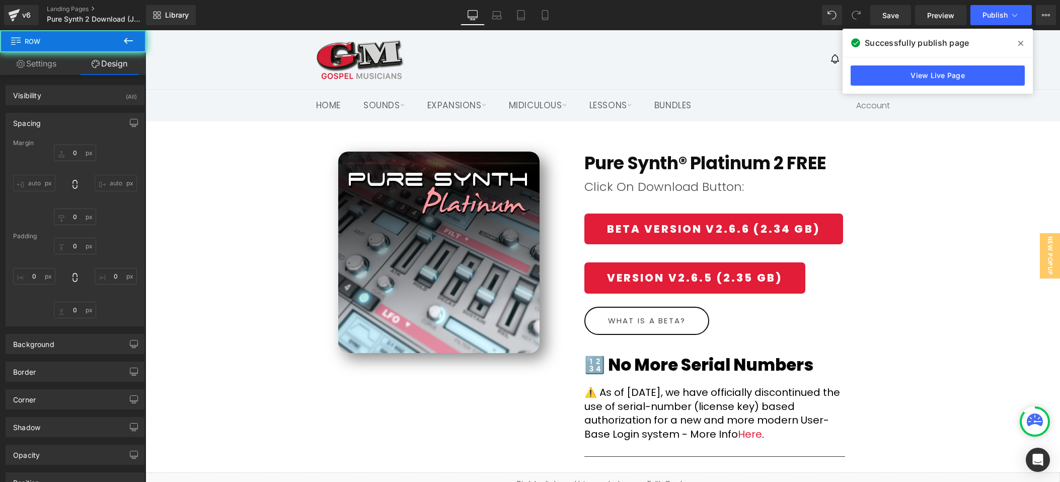
type input "0"
type input "19"
type input "0"
type input "17"
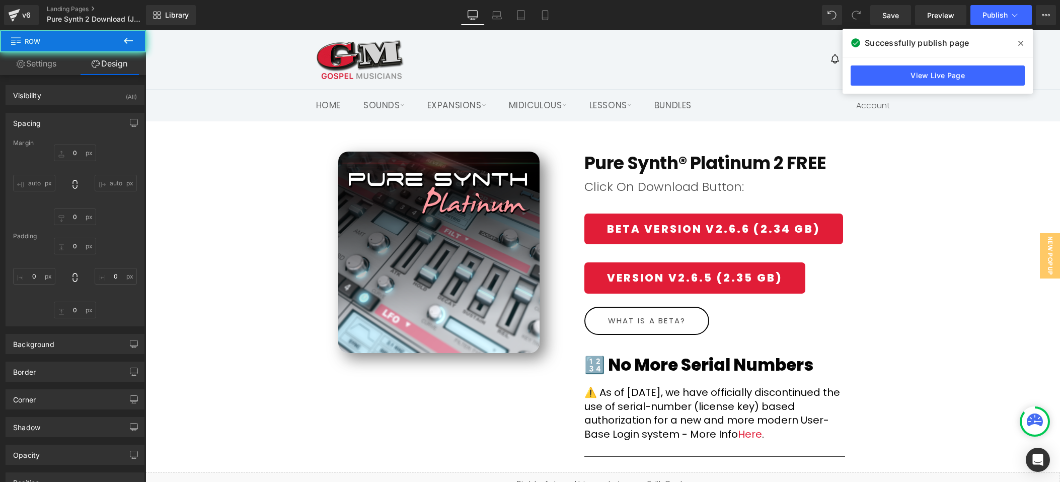
type input "0"
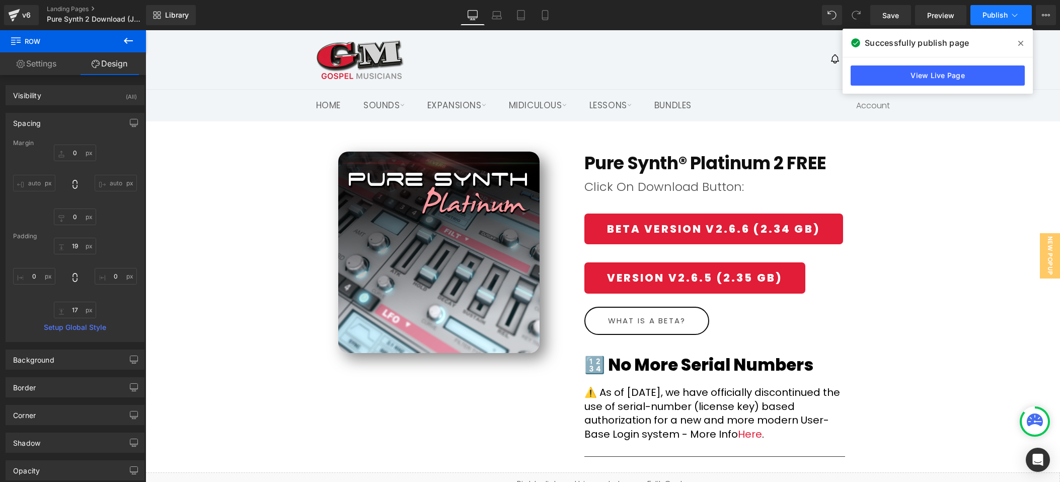
click at [990, 12] on span "Publish" at bounding box center [995, 15] width 25 height 8
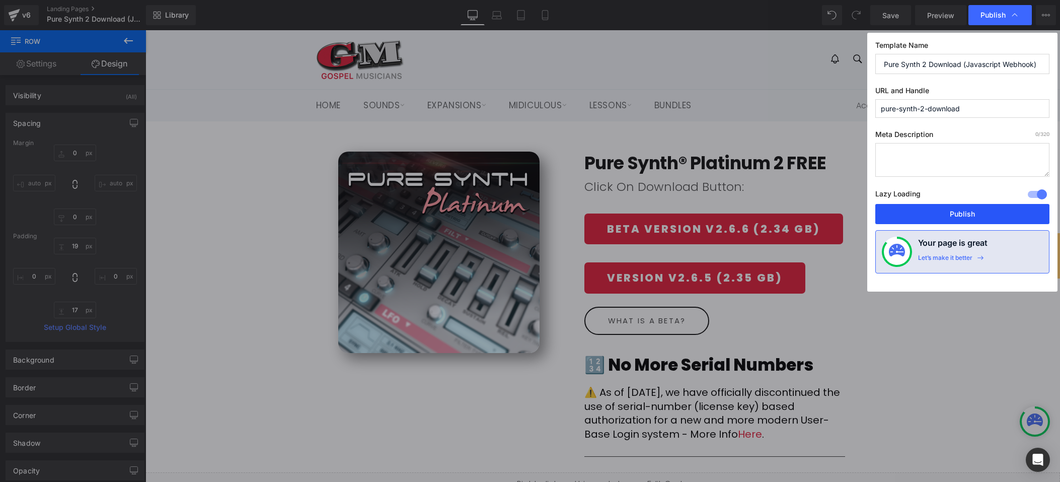
click at [962, 217] on button "Publish" at bounding box center [963, 214] width 174 height 20
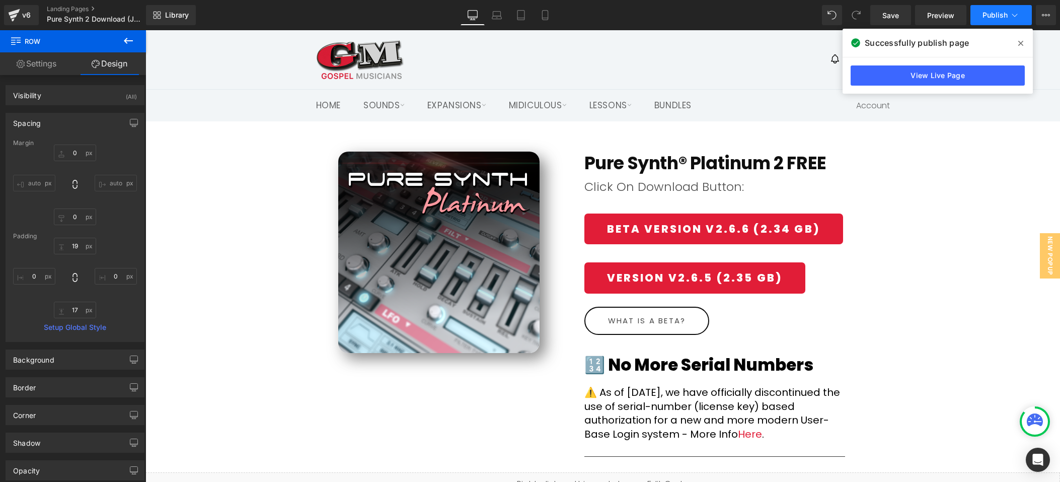
click at [999, 16] on span "Publish" at bounding box center [995, 15] width 25 height 8
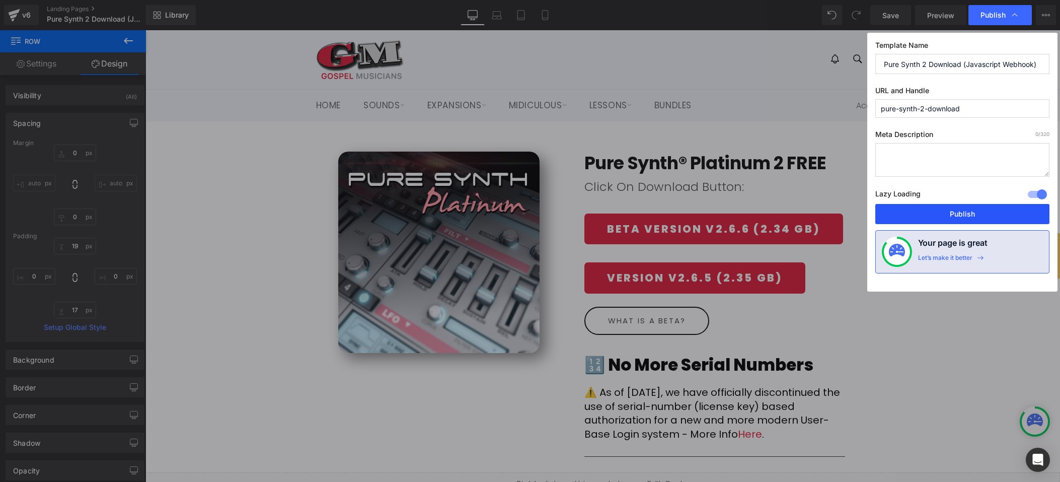
click at [974, 215] on button "Publish" at bounding box center [963, 214] width 174 height 20
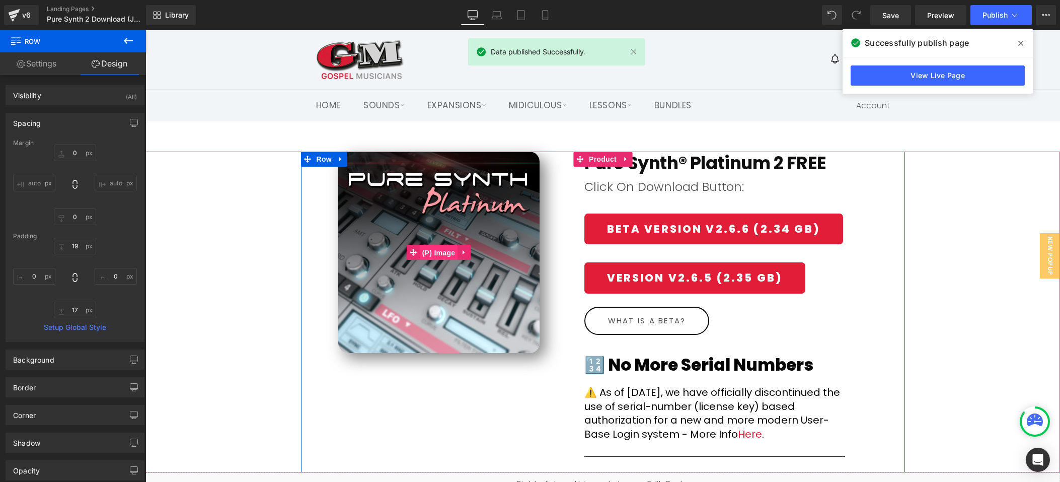
click at [437, 255] on span "(P) Image" at bounding box center [439, 252] width 38 height 15
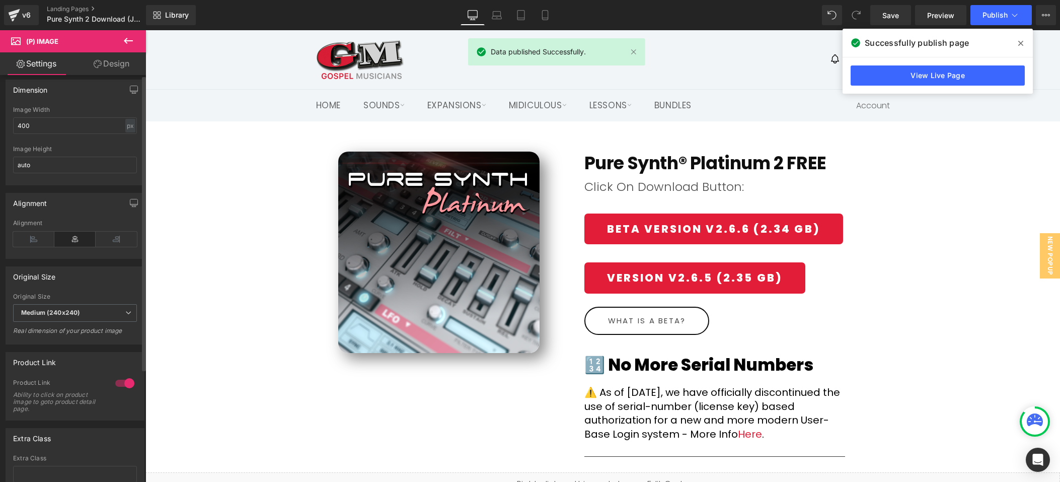
scroll to position [156, 0]
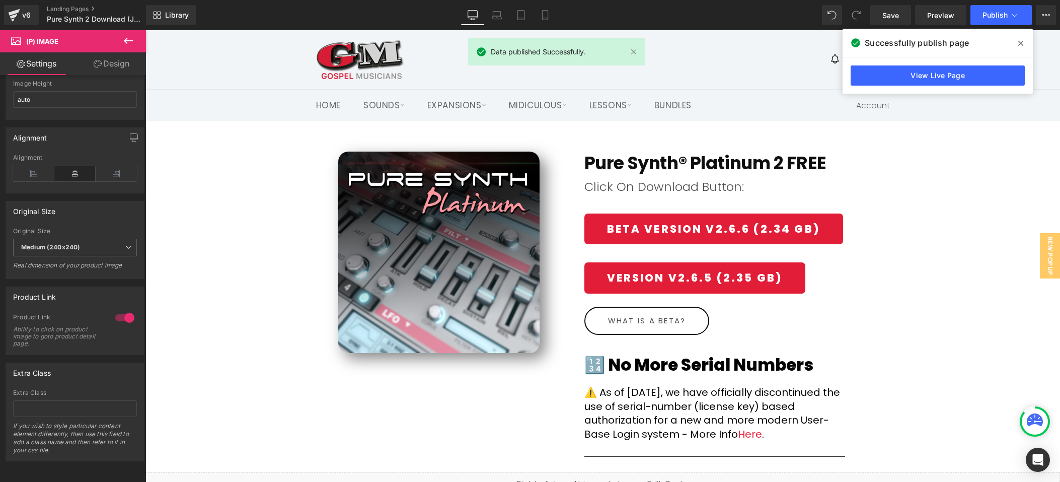
click at [107, 66] on link "Design" at bounding box center [111, 63] width 73 height 23
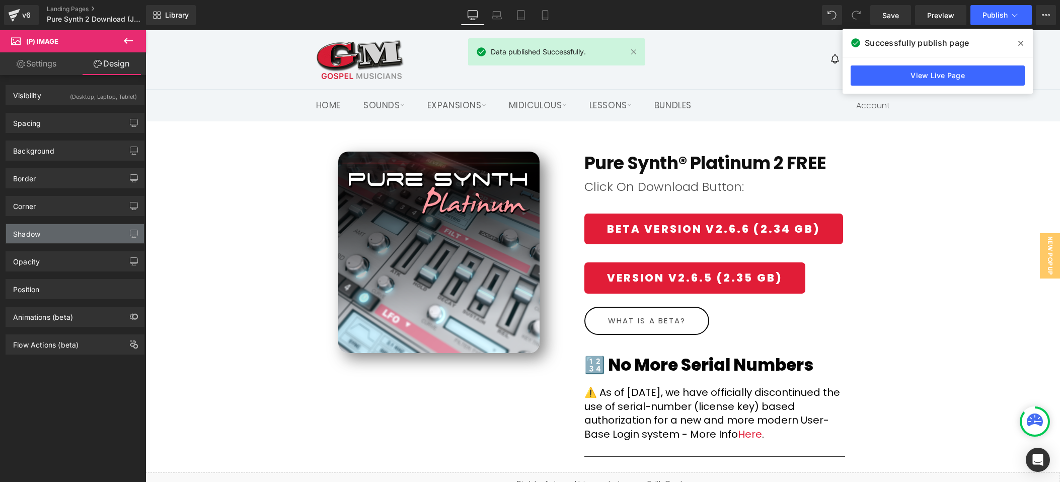
type input "20"
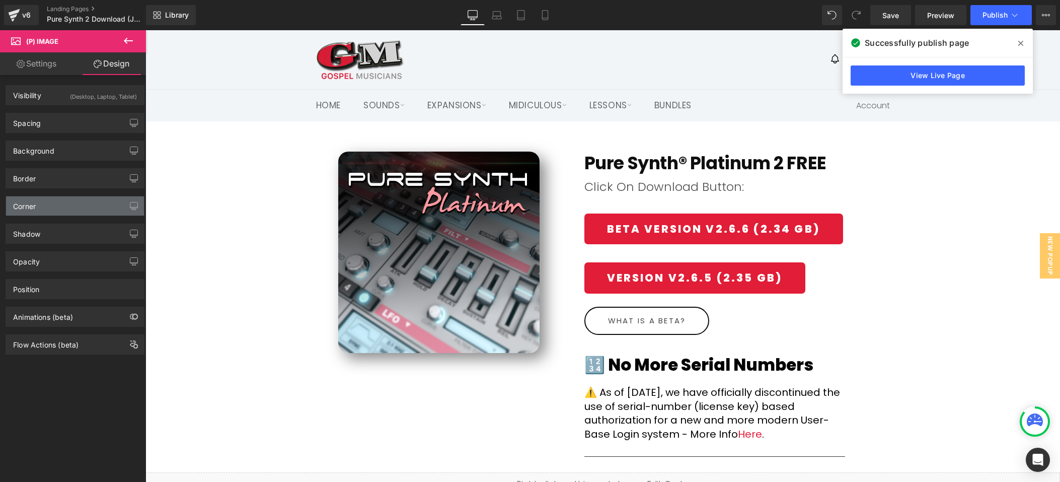
click at [78, 207] on div "Corner" at bounding box center [75, 205] width 138 height 19
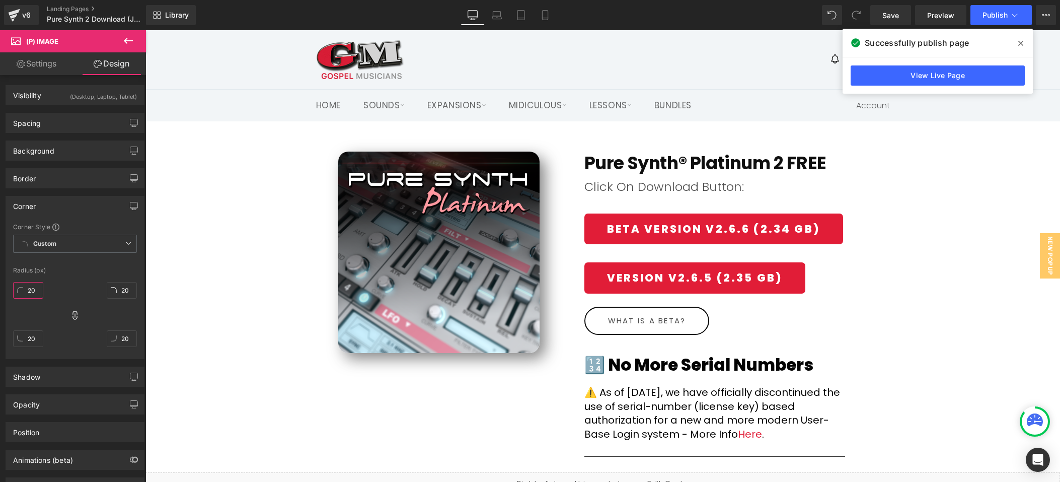
click at [33, 287] on input "20" at bounding box center [28, 290] width 30 height 17
type input "7"
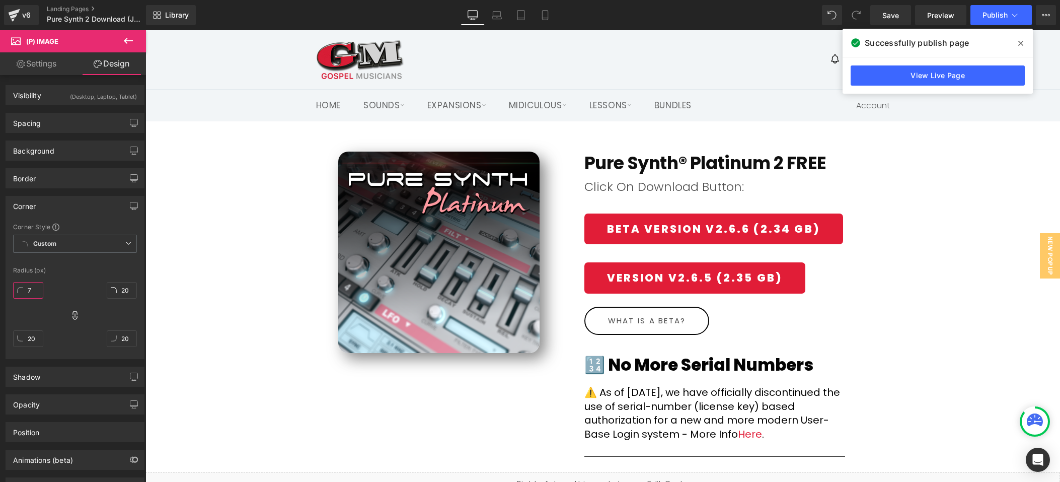
type input "7"
click at [33, 287] on input "7" at bounding box center [28, 290] width 30 height 17
type input "1"
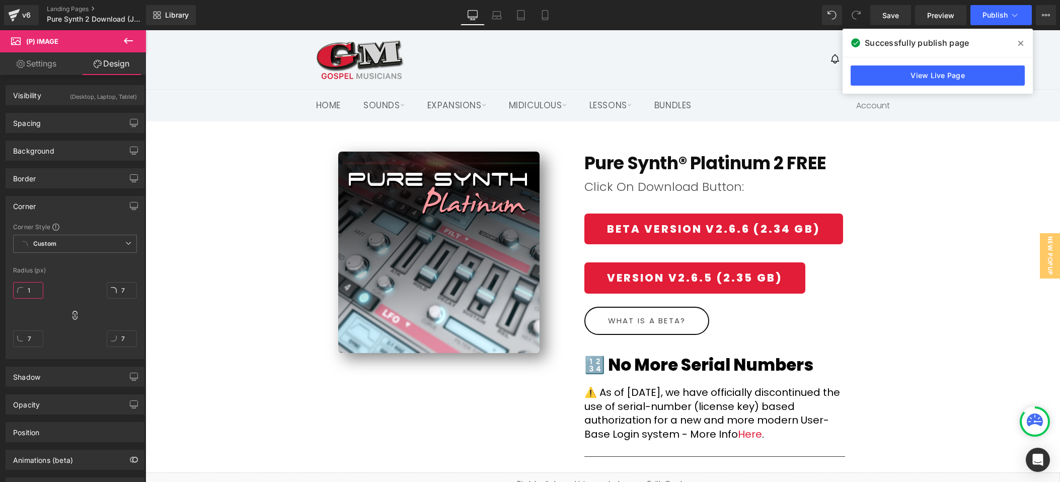
type input "1"
type input "15"
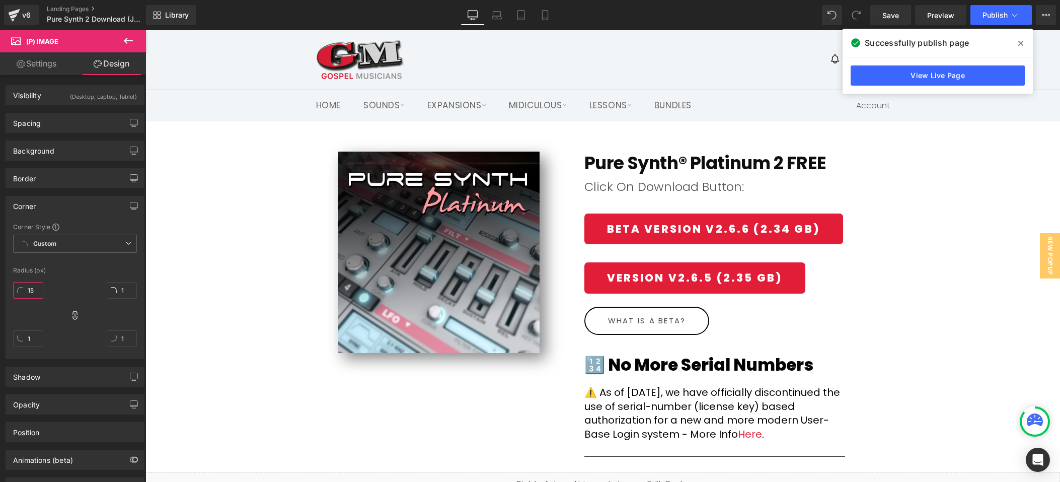
type input "15"
click at [1000, 11] on span "Publish" at bounding box center [995, 15] width 25 height 8
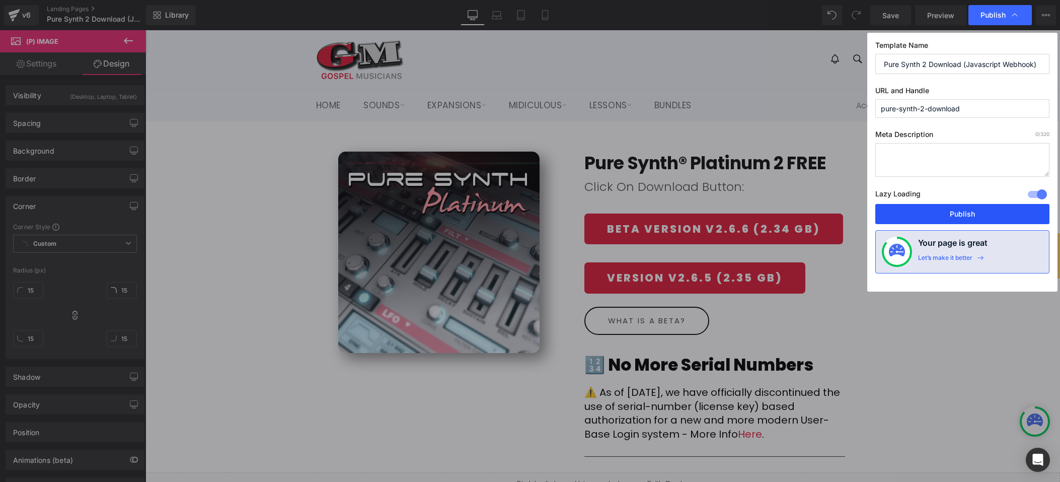
click at [966, 216] on button "Publish" at bounding box center [963, 214] width 174 height 20
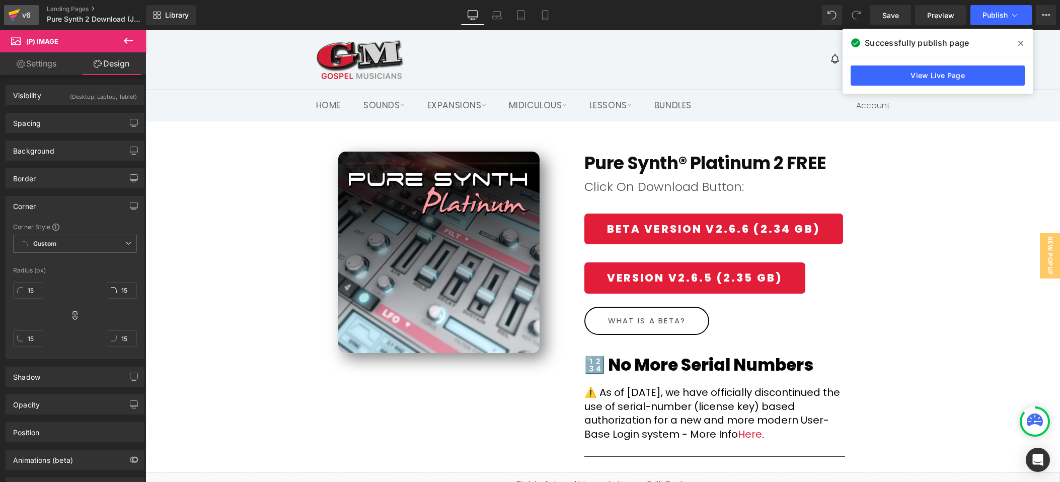
click at [22, 16] on div "v6" at bounding box center [26, 15] width 13 height 13
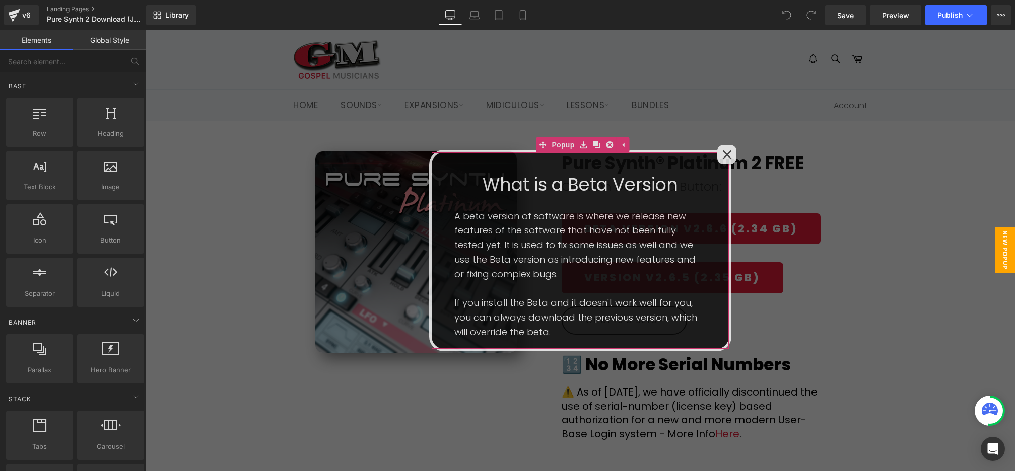
click at [722, 151] on icon at bounding box center [727, 155] width 10 height 10
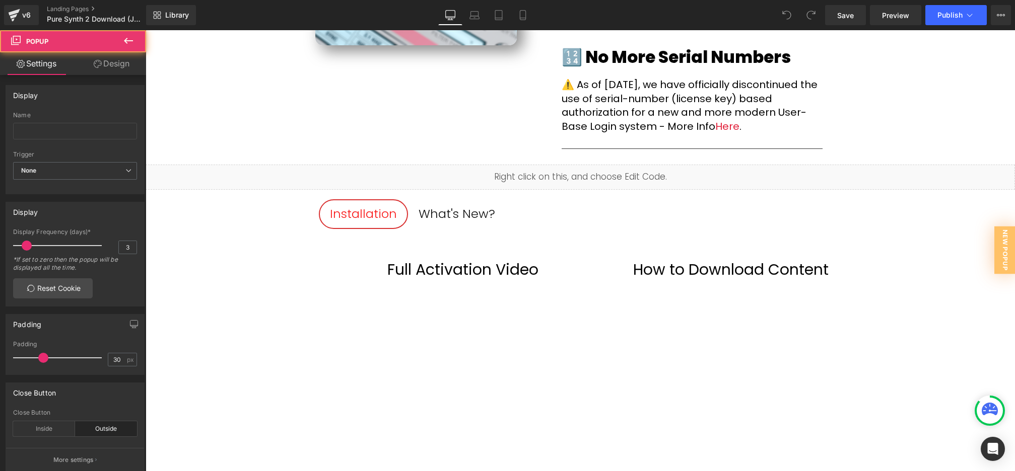
scroll to position [322, 0]
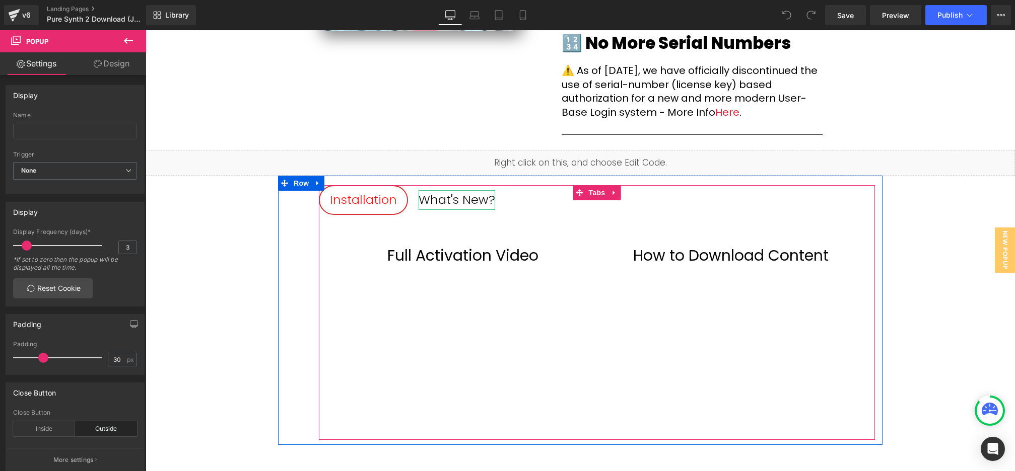
click at [471, 197] on div "What's New?" at bounding box center [456, 199] width 77 height 19
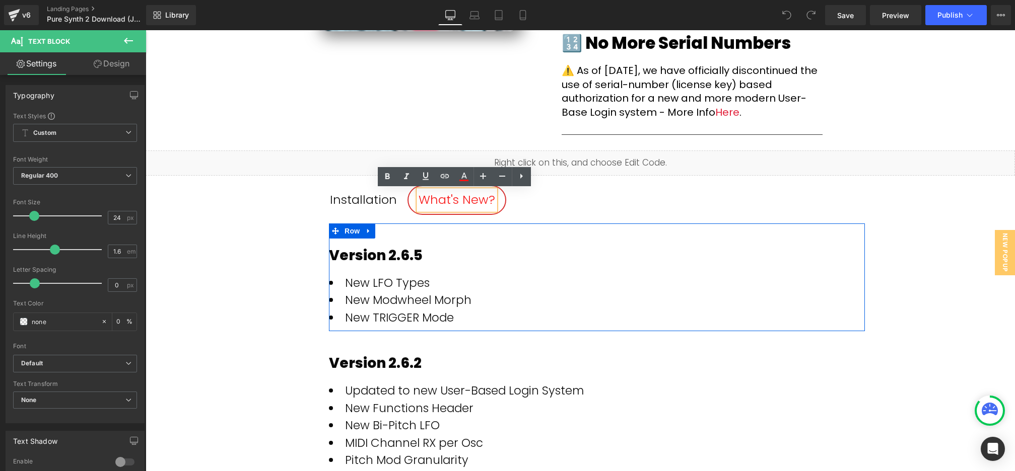
drag, startPoint x: 494, startPoint y: 352, endPoint x: 348, endPoint y: 322, distance: 148.6
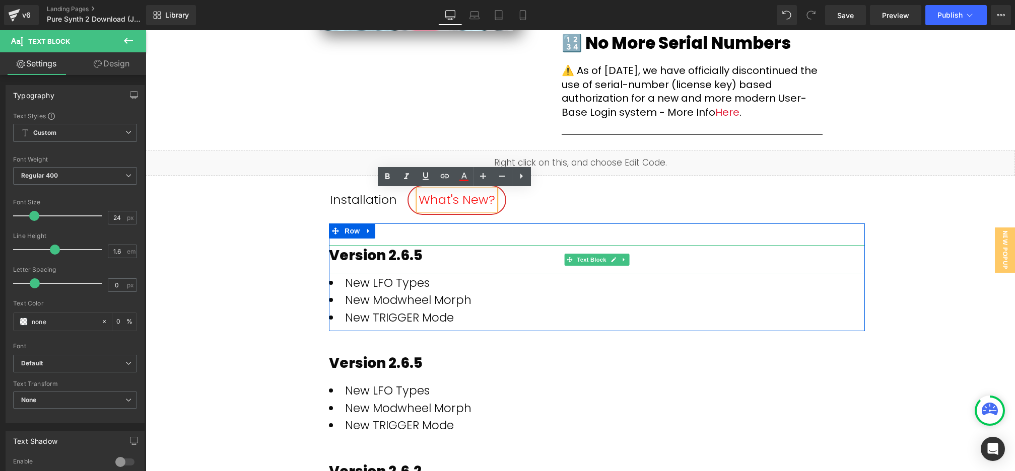
click at [425, 255] on div "Version 2.6.5" at bounding box center [597, 255] width 536 height 21
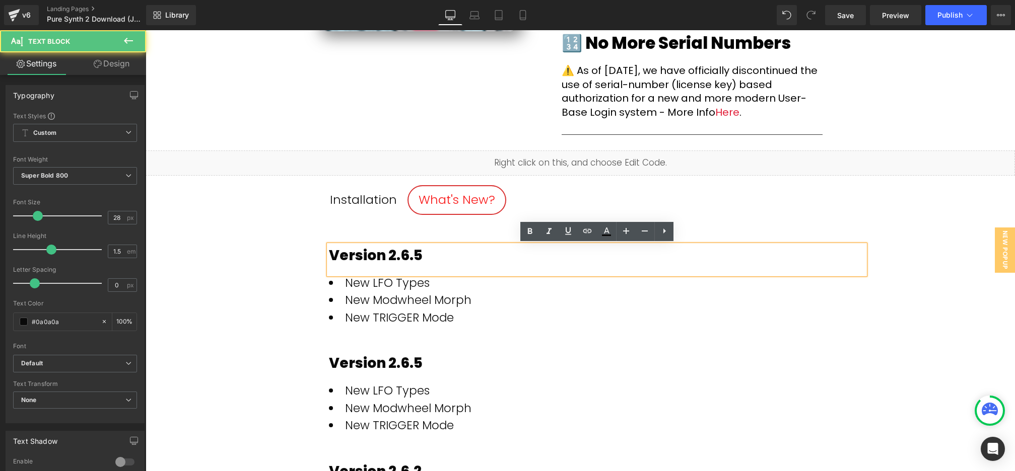
click at [430, 257] on div "Version 2.6.5" at bounding box center [597, 255] width 536 height 21
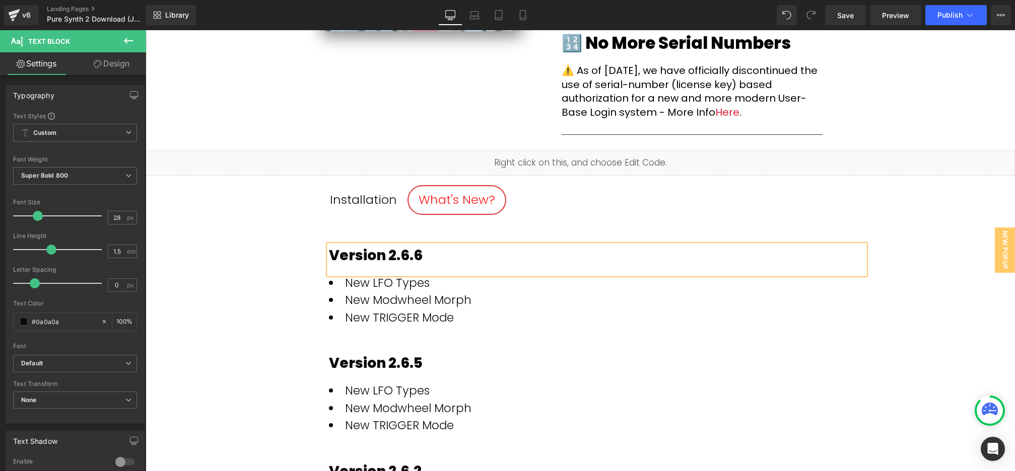
click at [442, 326] on div "New LFO Types New Modwheel Morph New TRIGGER Mode Text Block" at bounding box center [597, 300] width 536 height 52
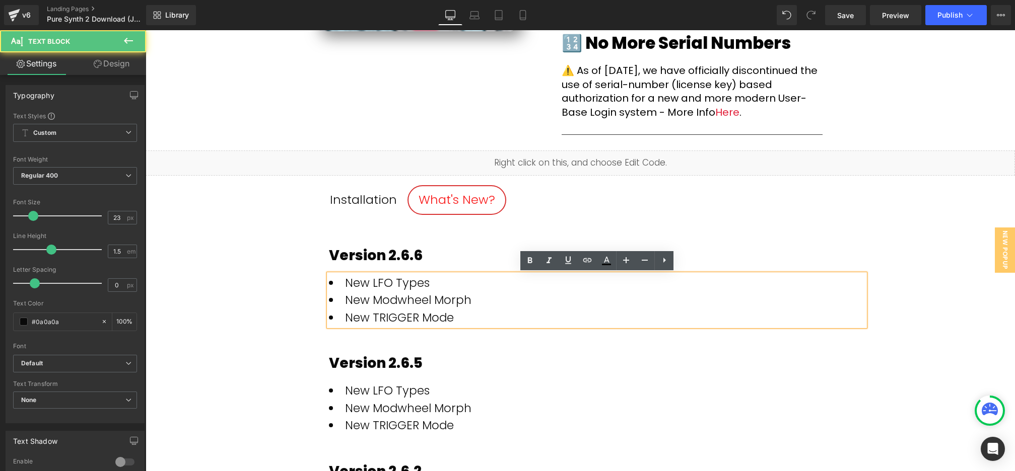
click at [449, 320] on li "New TRIGGER Mode" at bounding box center [597, 318] width 536 height 18
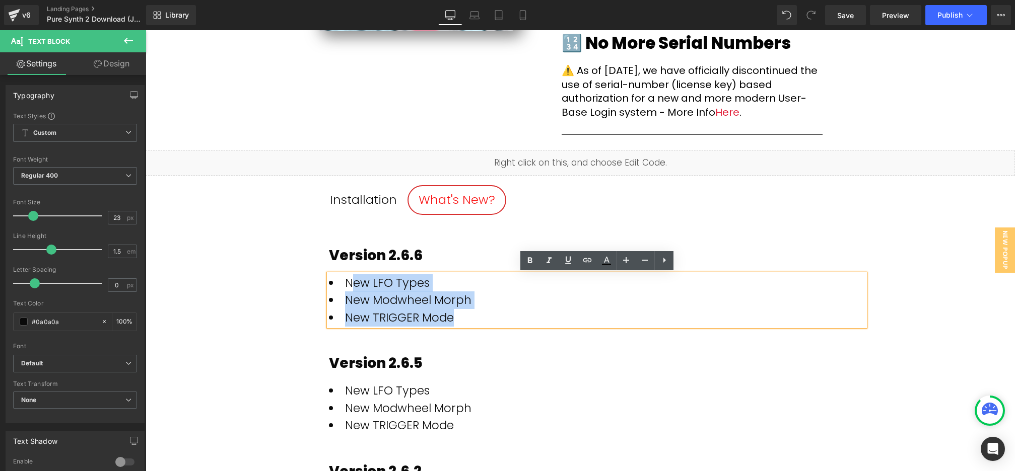
drag, startPoint x: 445, startPoint y: 315, endPoint x: 405, endPoint y: 291, distance: 46.1
click at [351, 283] on ul "New LFO Types New Modwheel Morph New TRIGGER Mode" at bounding box center [597, 300] width 536 height 52
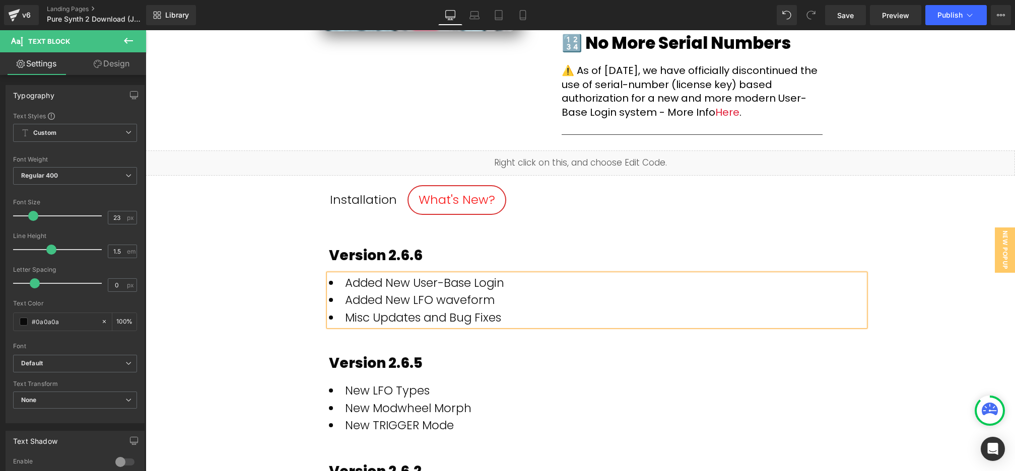
click at [913, 221] on div "(P) Image Pure Synth® Platinum 2 FREE (P) Title Row Click On Download Button: T…" at bounding box center [580, 298] width 869 height 937
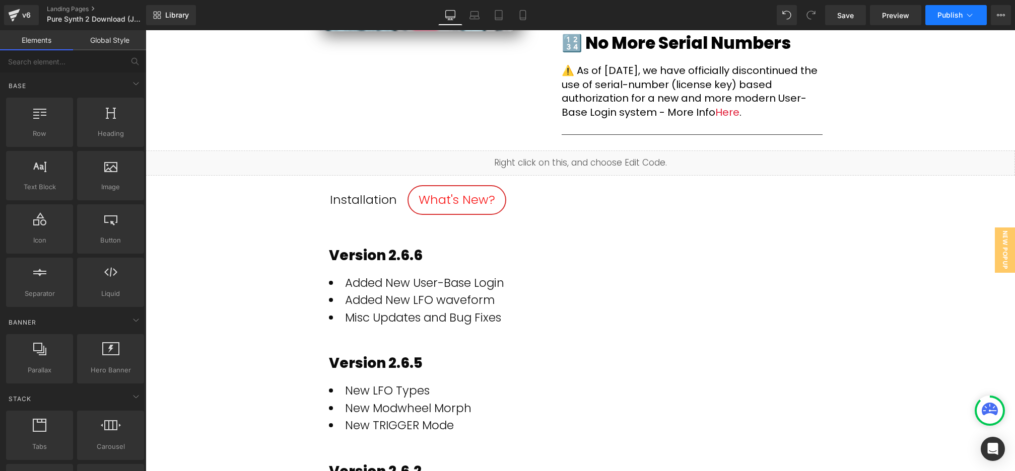
click at [956, 19] on span "Publish" at bounding box center [949, 15] width 25 height 8
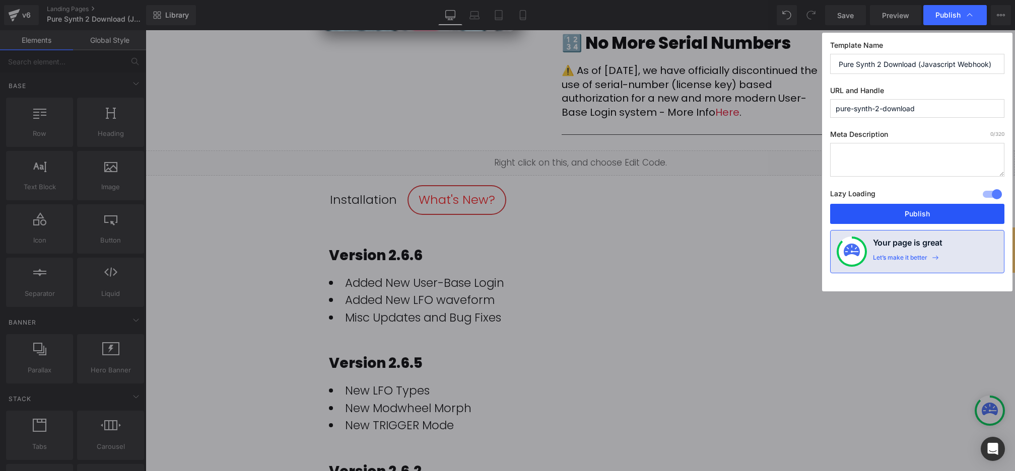
click at [924, 211] on button "Publish" at bounding box center [917, 214] width 174 height 20
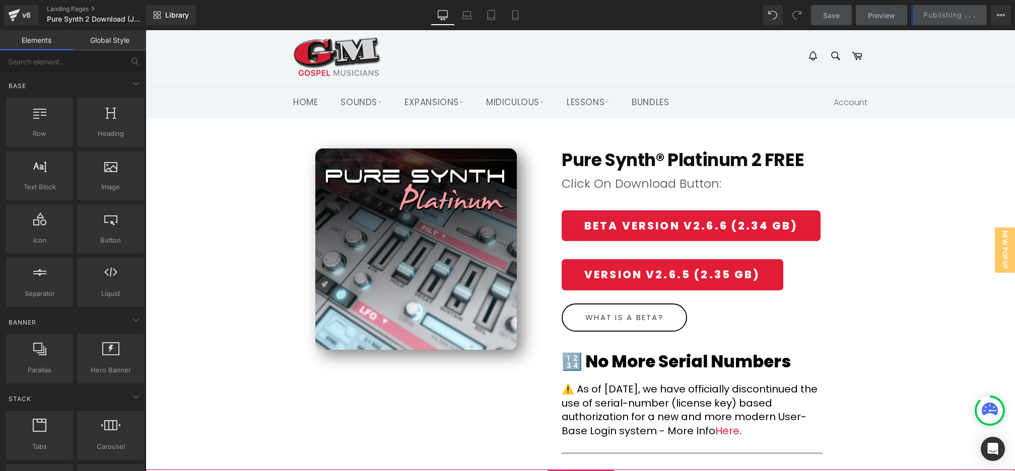
scroll to position [0, 0]
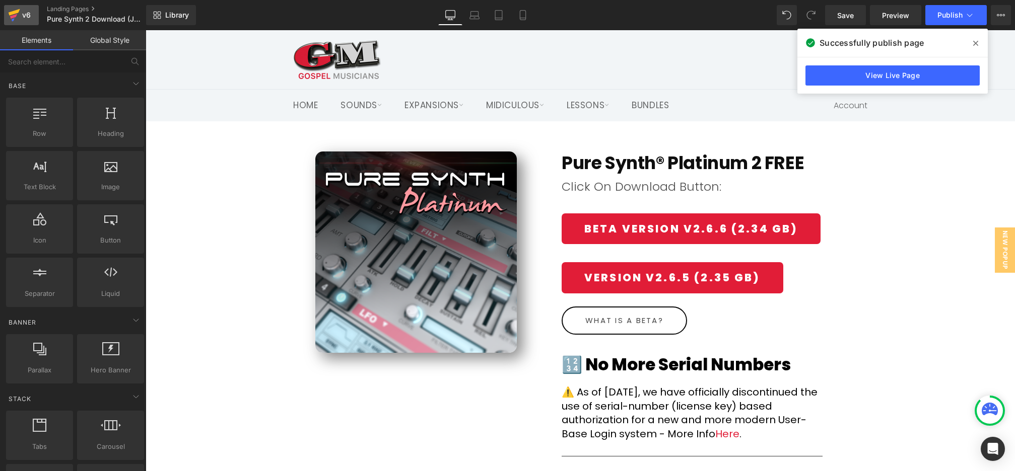
click at [24, 14] on div "v6" at bounding box center [26, 15] width 13 height 13
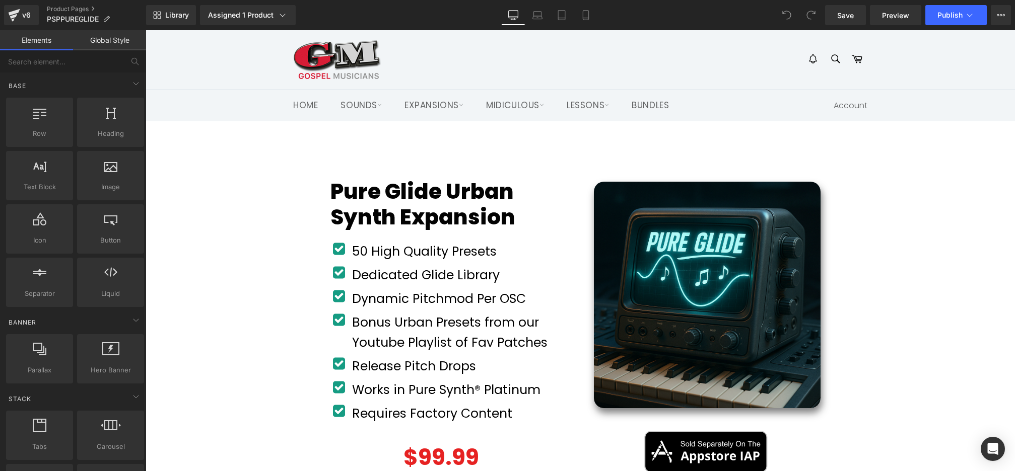
click at [359, 277] on font "Dedicated Glide Library" at bounding box center [426, 275] width 148 height 18
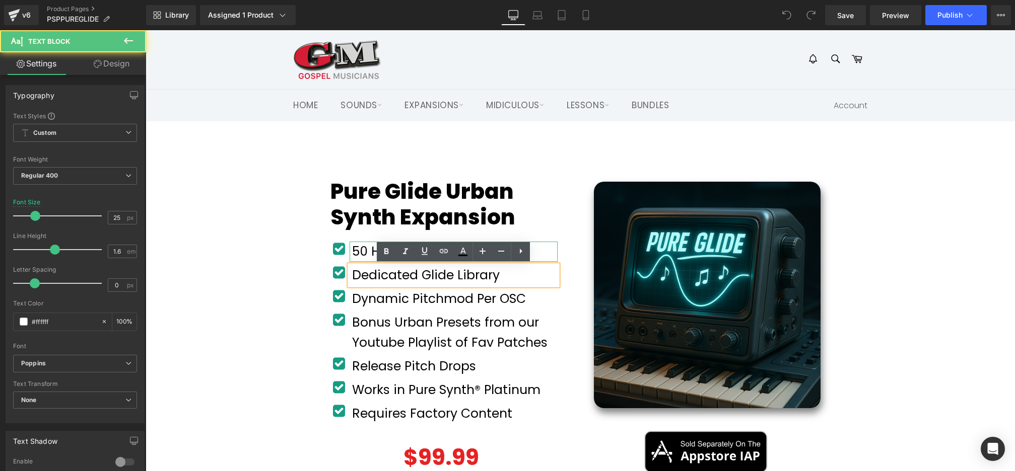
click at [359, 251] on font "50 High Quality Presets" at bounding box center [424, 252] width 145 height 18
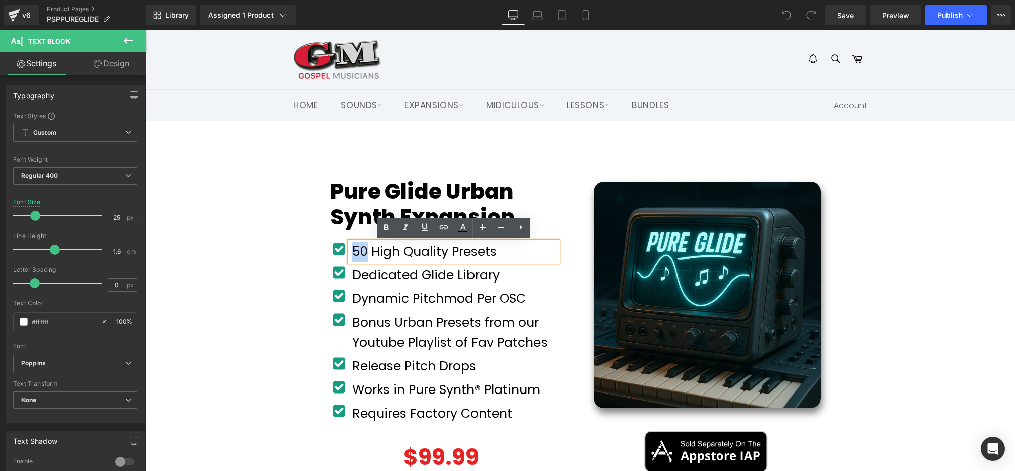
click at [359, 251] on font "50 High Quality Presets" at bounding box center [424, 252] width 145 height 18
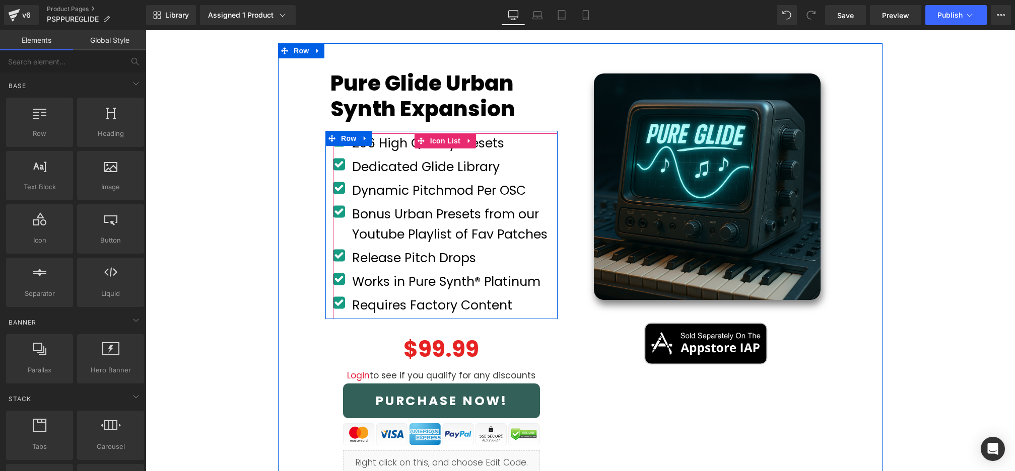
scroll to position [109, 0]
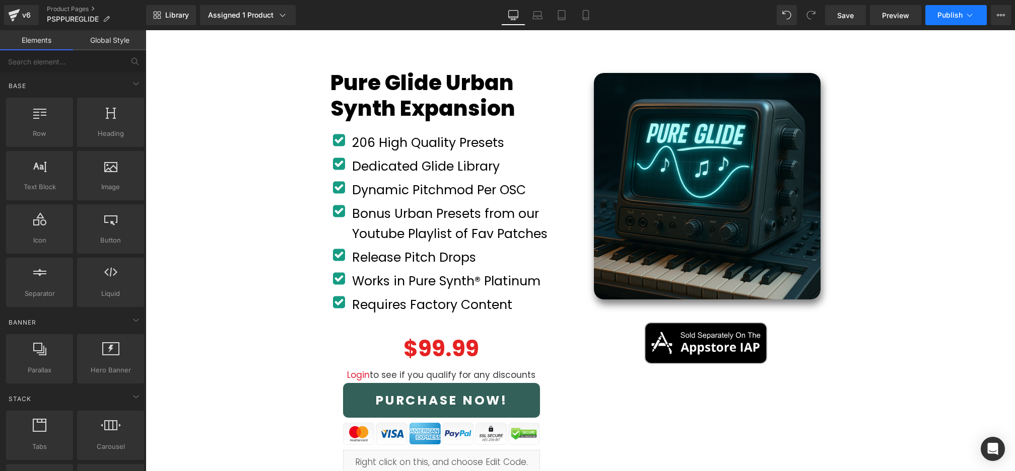
click at [955, 16] on span "Publish" at bounding box center [949, 15] width 25 height 8
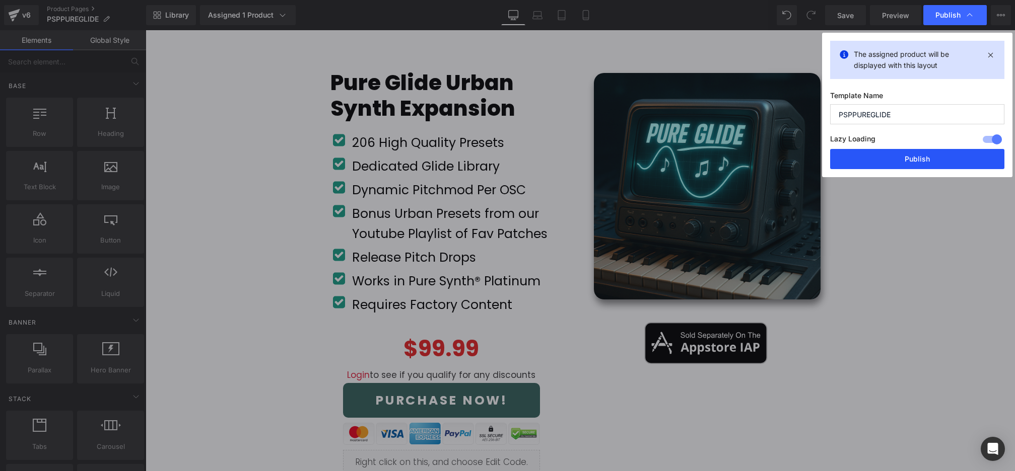
click at [938, 153] on button "Publish" at bounding box center [917, 159] width 174 height 20
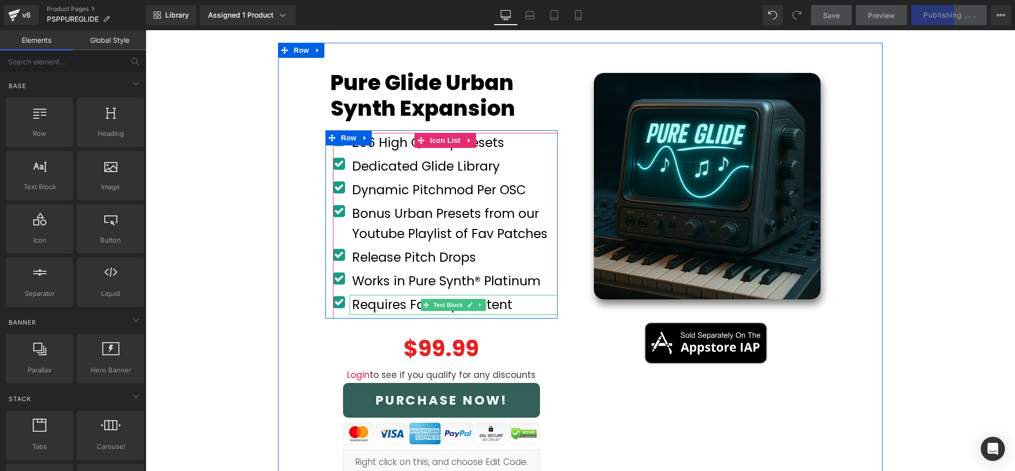
click at [385, 303] on font "Requires Factory Content" at bounding box center [432, 305] width 160 height 18
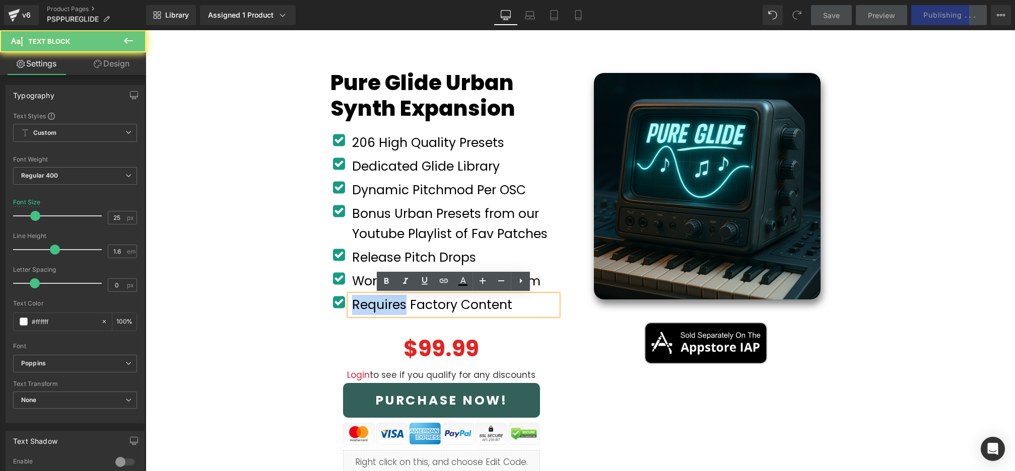
click at [385, 303] on font "Requires Factory Content" at bounding box center [432, 305] width 160 height 18
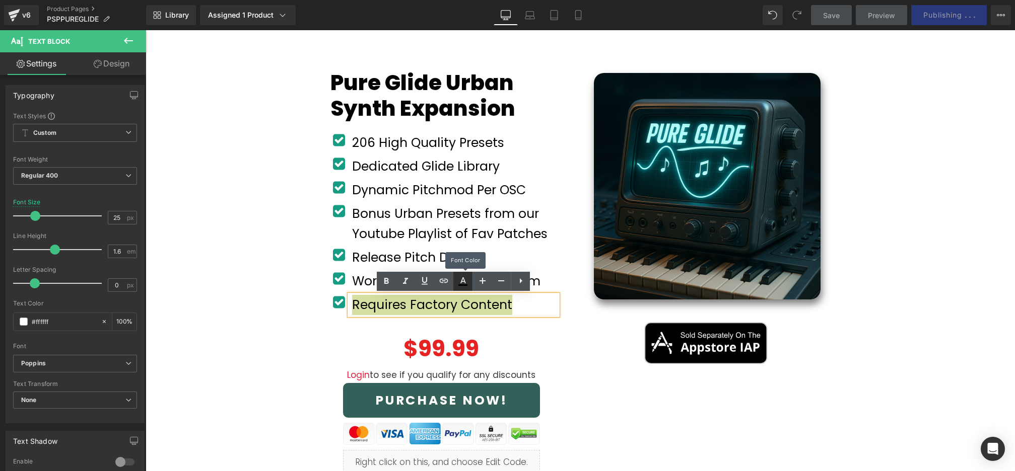
click at [464, 283] on icon at bounding box center [463, 281] width 12 height 12
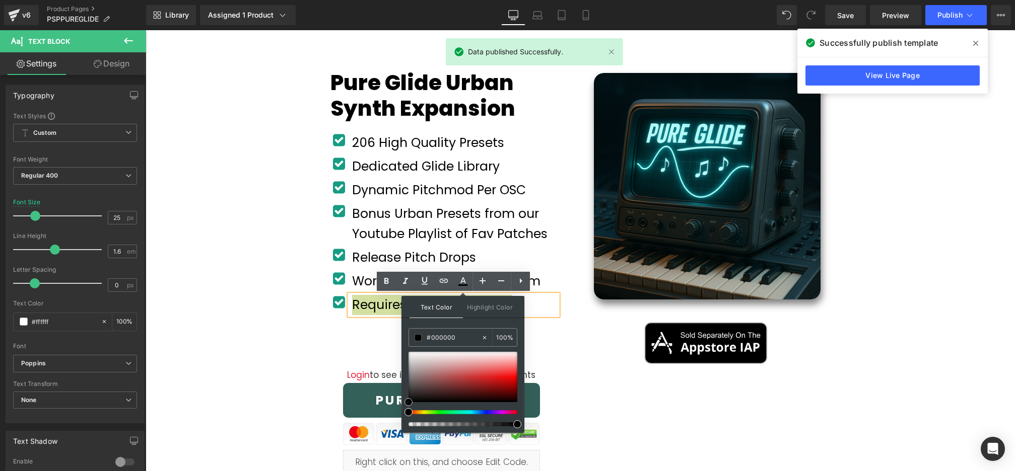
type input "#e50404"
click at [512, 379] on div at bounding box center [462, 377] width 109 height 50
click at [588, 377] on div "Pure Glide Urban Synth Expansion (P) Title Product Row 50px Icon 206 High Quali…" at bounding box center [580, 264] width 604 height 443
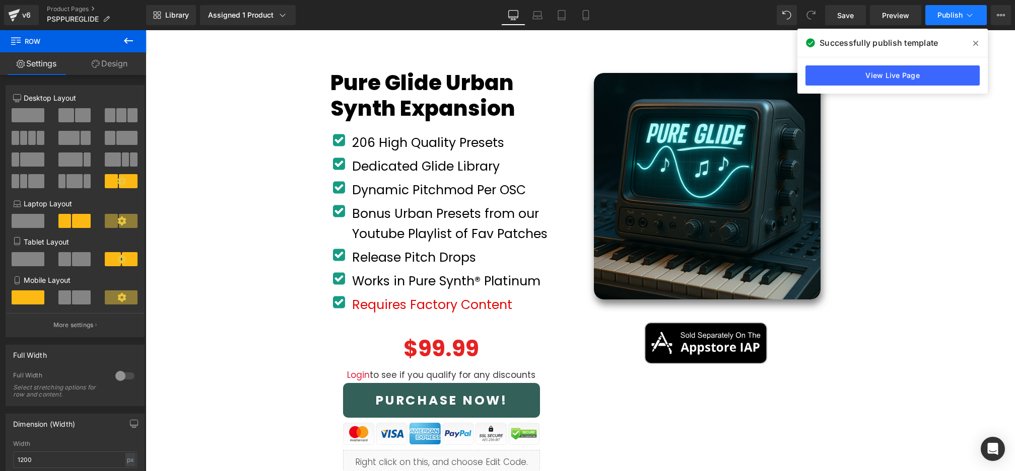
click at [953, 15] on span "Publish" at bounding box center [949, 15] width 25 height 8
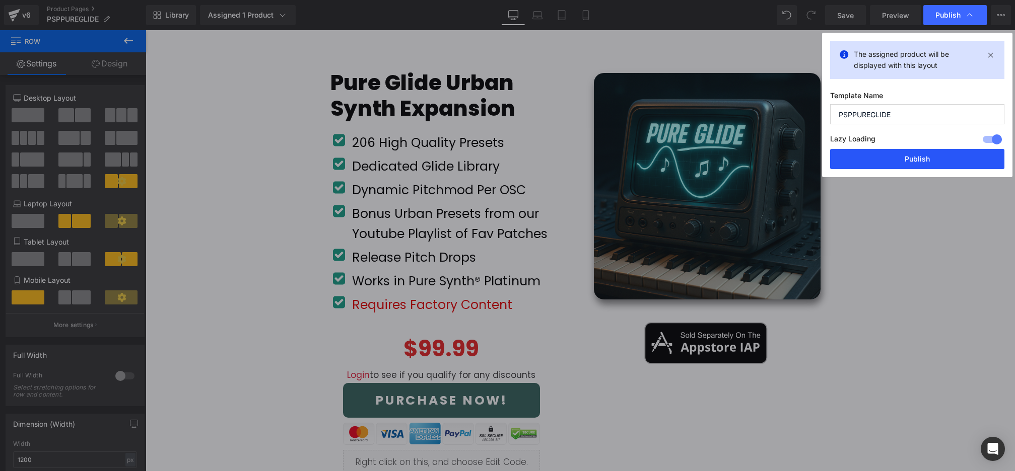
click at [929, 162] on button "Publish" at bounding box center [917, 159] width 174 height 20
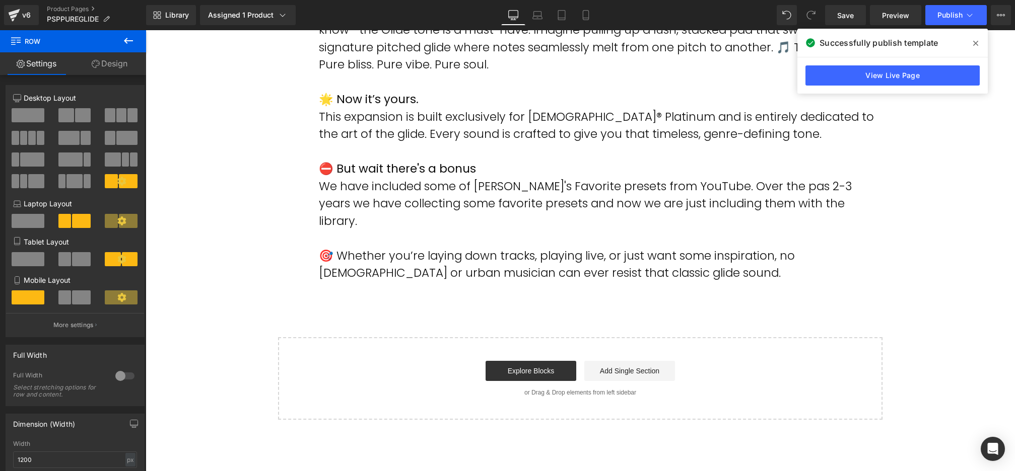
scroll to position [737, 0]
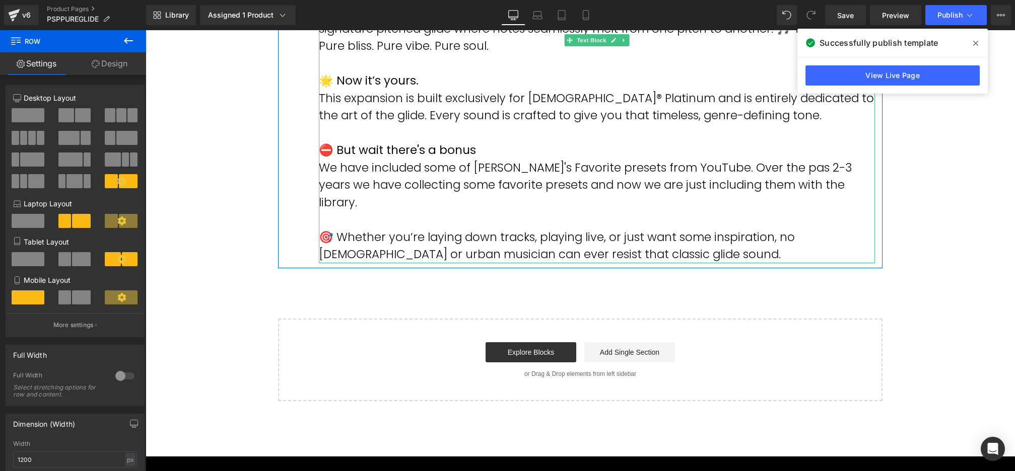
click at [768, 174] on p "We have included some of [PERSON_NAME]'s Favorite presets from YouTube. Over th…" at bounding box center [597, 185] width 556 height 52
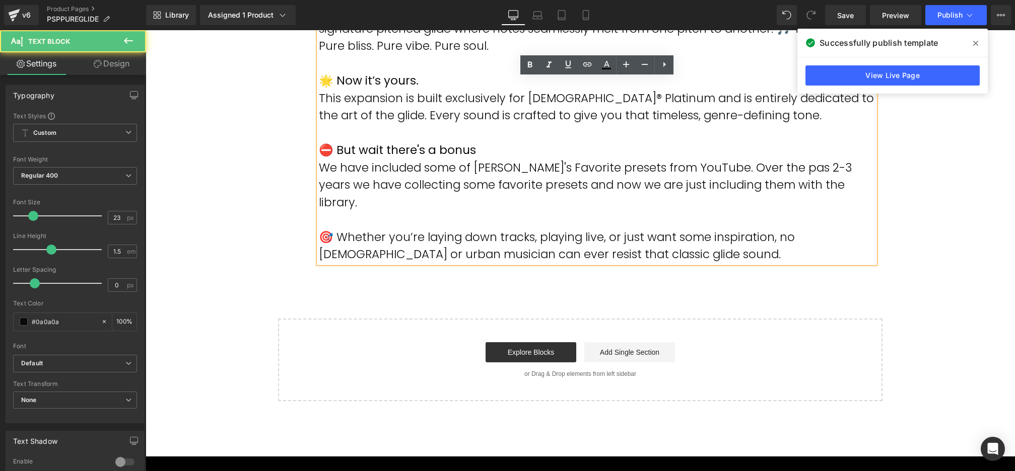
click at [774, 168] on p "We have included some of [PERSON_NAME]'s Favorite presets from YouTube. Over th…" at bounding box center [597, 185] width 556 height 52
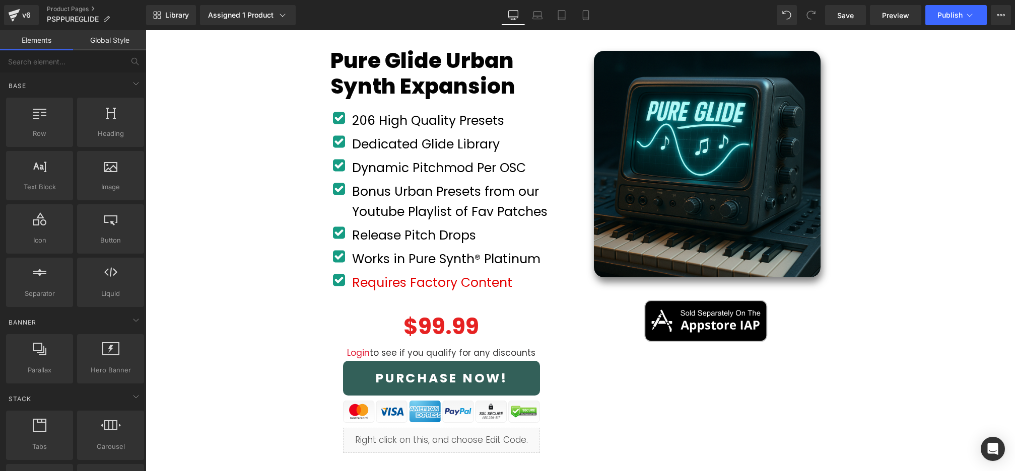
scroll to position [98, 0]
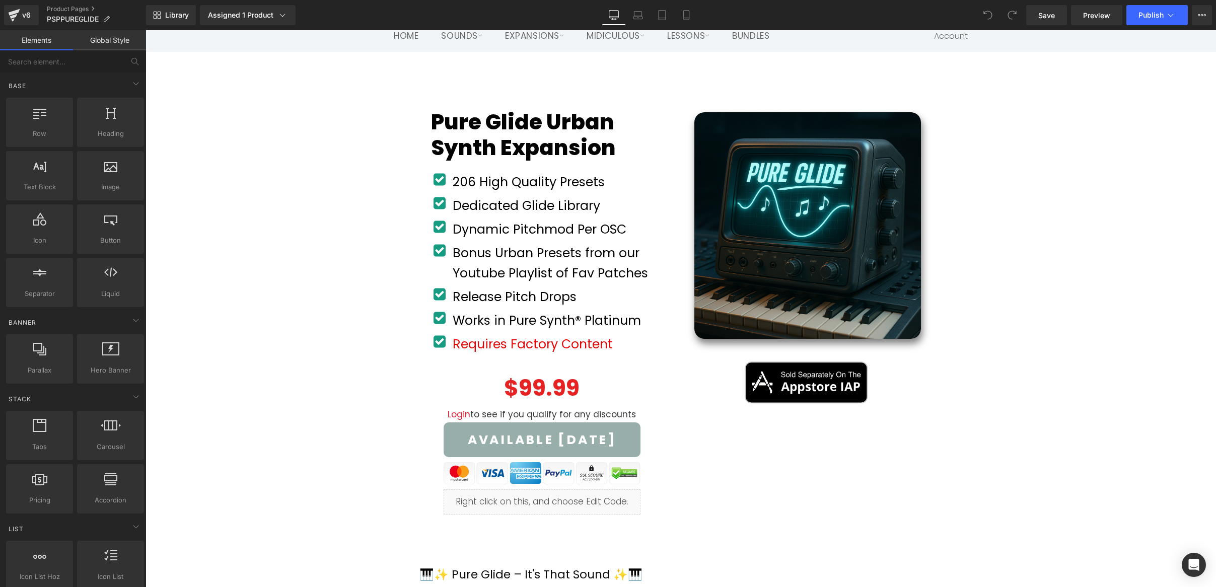
scroll to position [81, 0]
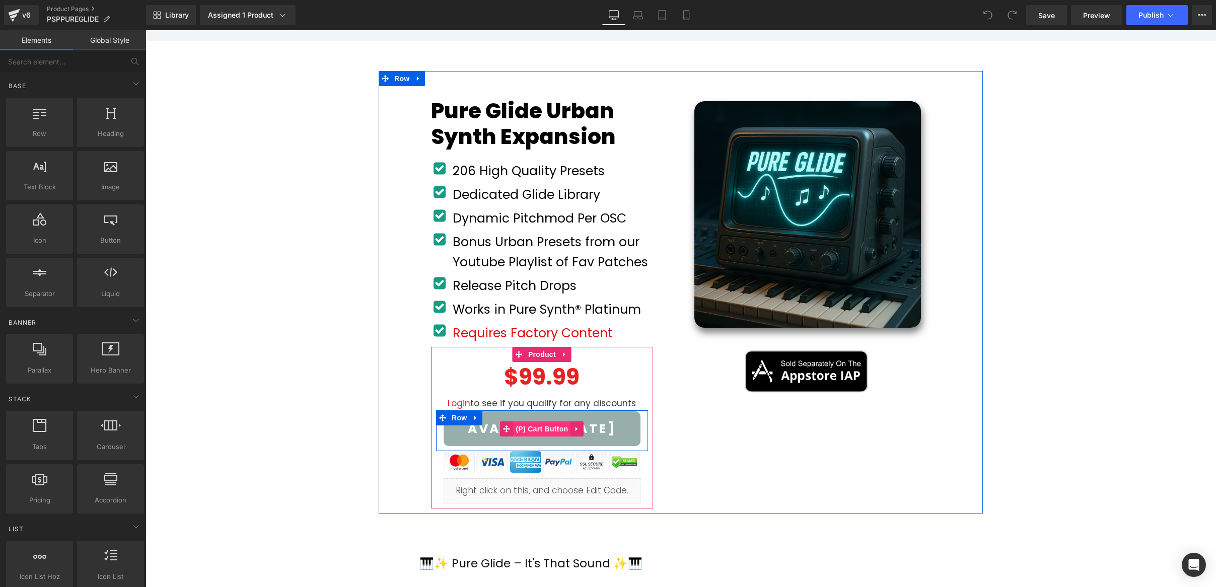
click at [547, 426] on span "(P) Cart Button" at bounding box center [541, 428] width 57 height 15
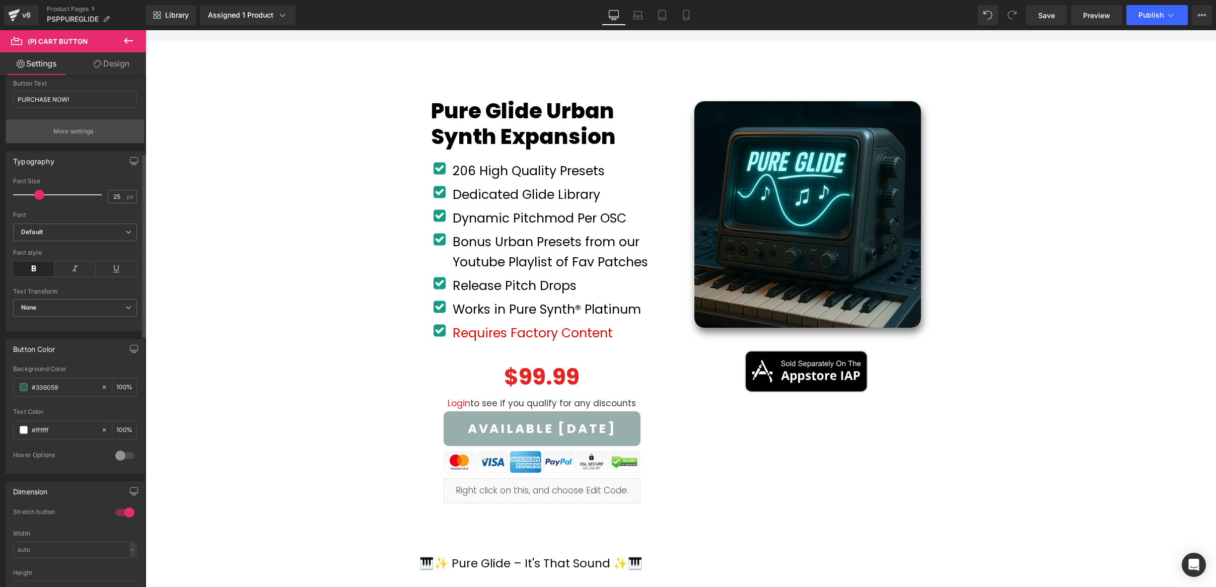
scroll to position [0, 0]
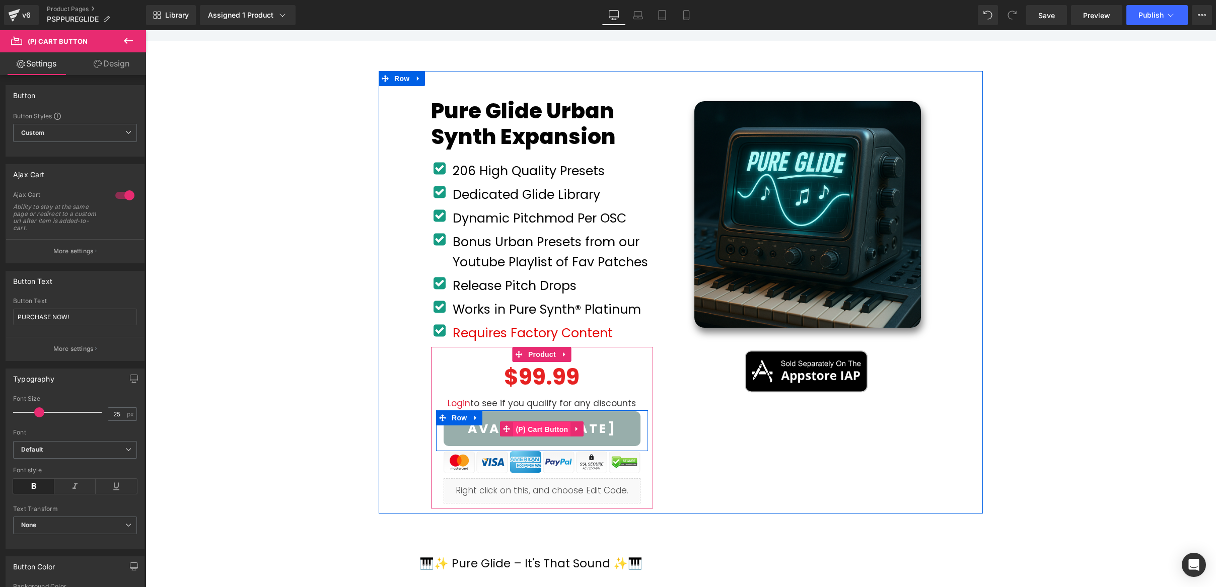
click at [541, 423] on span "(P) Cart Button" at bounding box center [541, 429] width 57 height 15
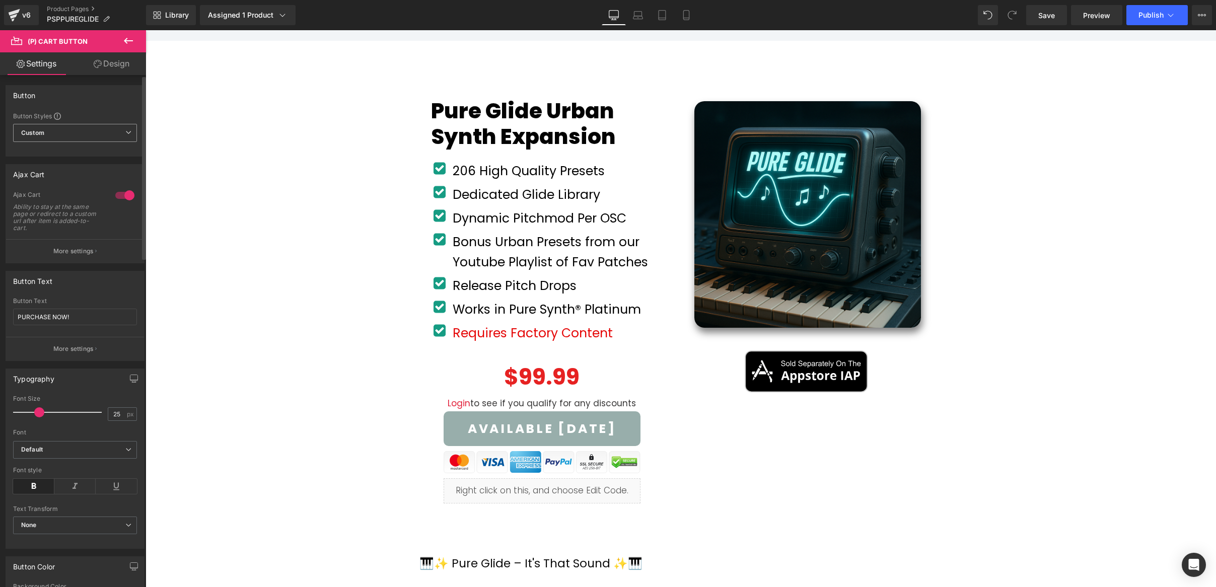
click at [91, 137] on span "Custom Setup Global Style" at bounding box center [75, 133] width 124 height 18
click at [91, 137] on span "Custom Setup Global Style" at bounding box center [73, 133] width 120 height 18
click at [74, 246] on button "More settings" at bounding box center [75, 251] width 138 height 24
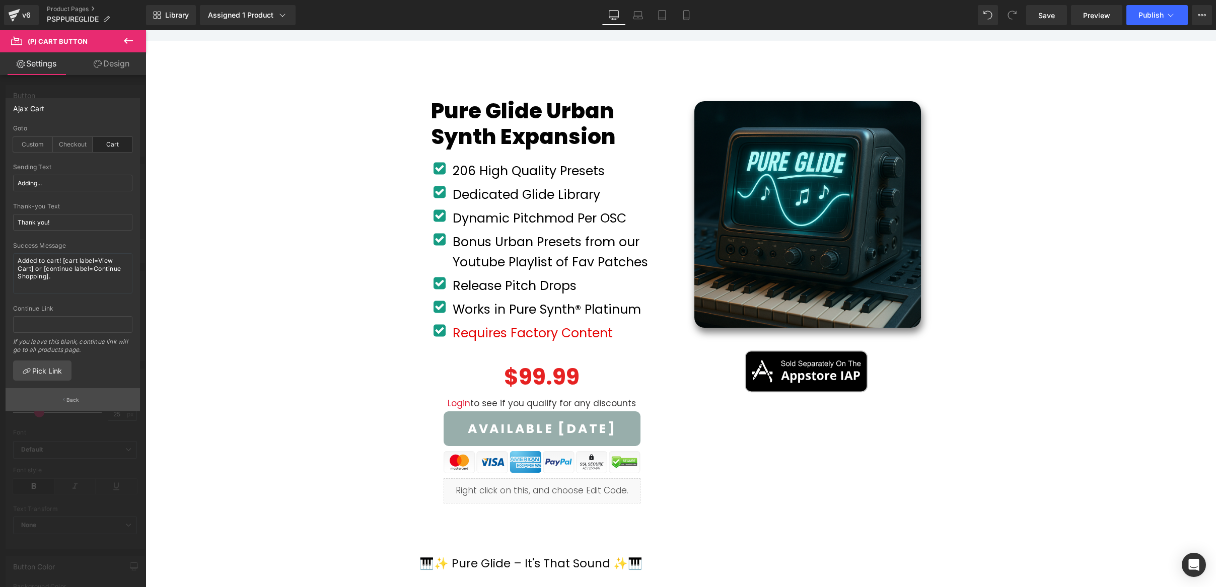
click at [84, 399] on button "Back" at bounding box center [73, 399] width 134 height 23
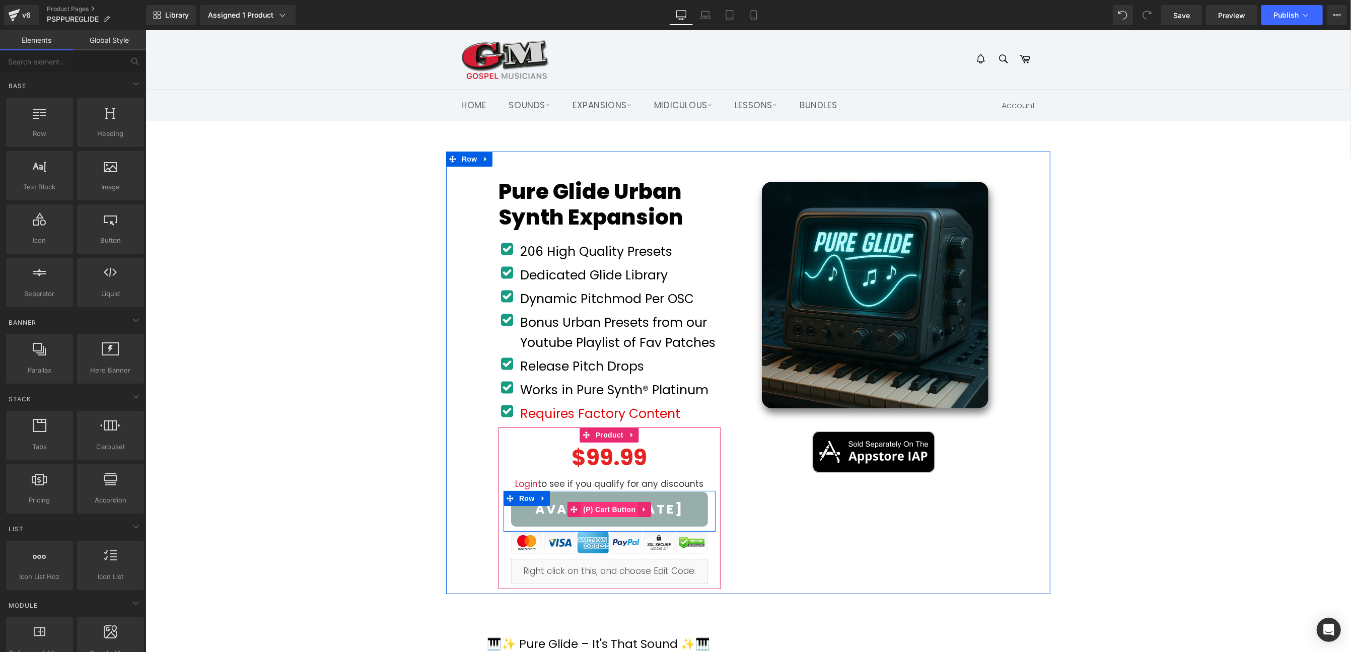
click at [609, 506] on span "(P) Cart Button" at bounding box center [608, 509] width 57 height 15
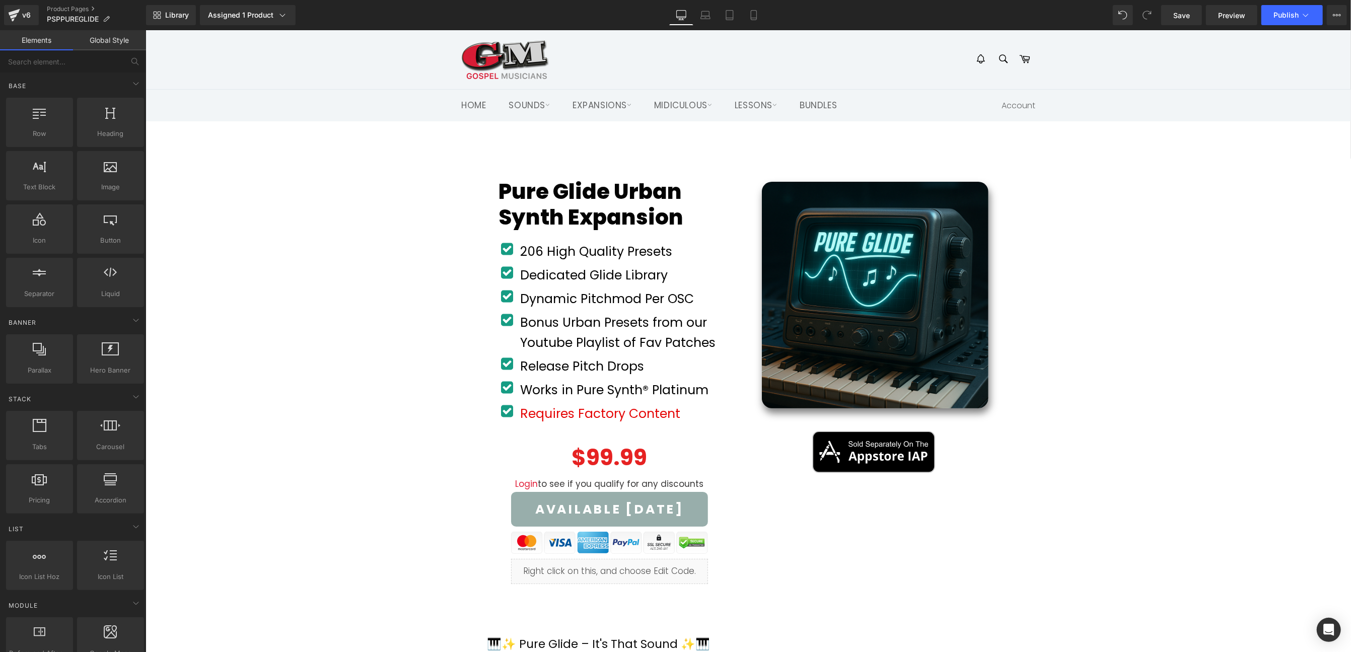
click at [365, 494] on div "Pure Glide Urban Synth Expansion (P) Title Product Row Icon 206 High Quality Pr…" at bounding box center [747, 645] width 1205 height 986
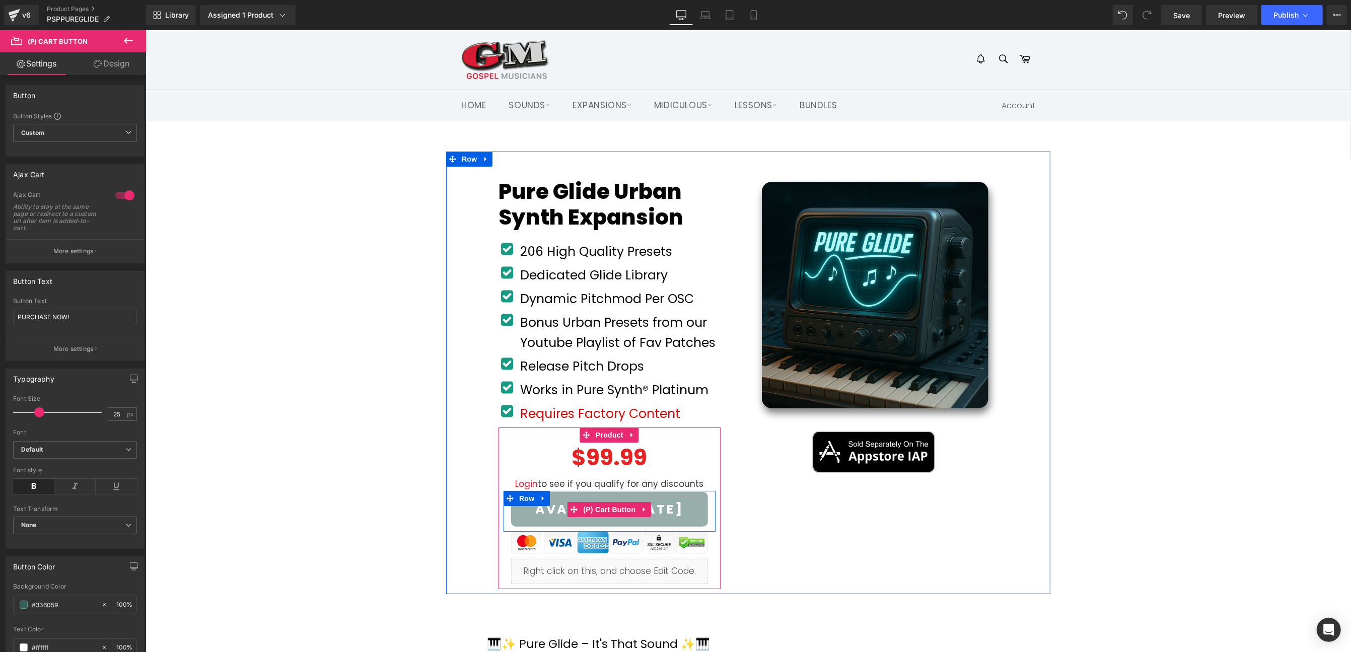
click at [615, 505] on span "(P) Cart Button" at bounding box center [608, 509] width 57 height 15
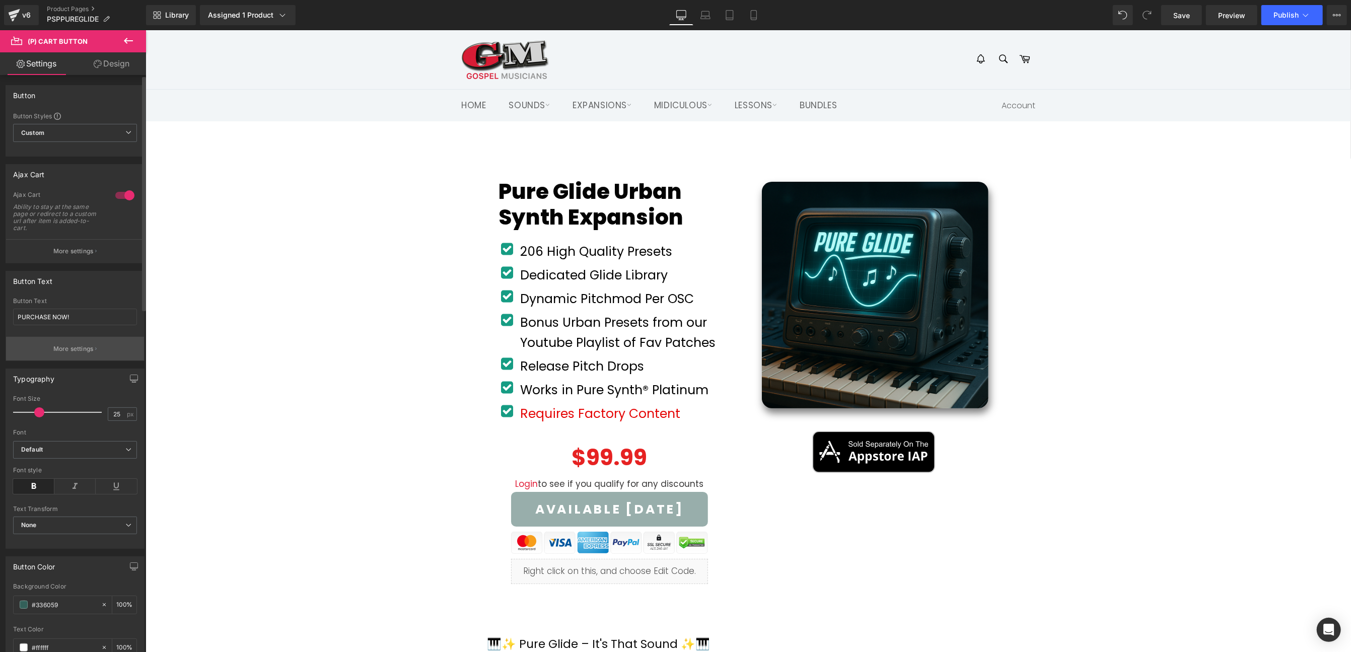
click at [95, 348] on icon "button" at bounding box center [96, 348] width 2 height 5
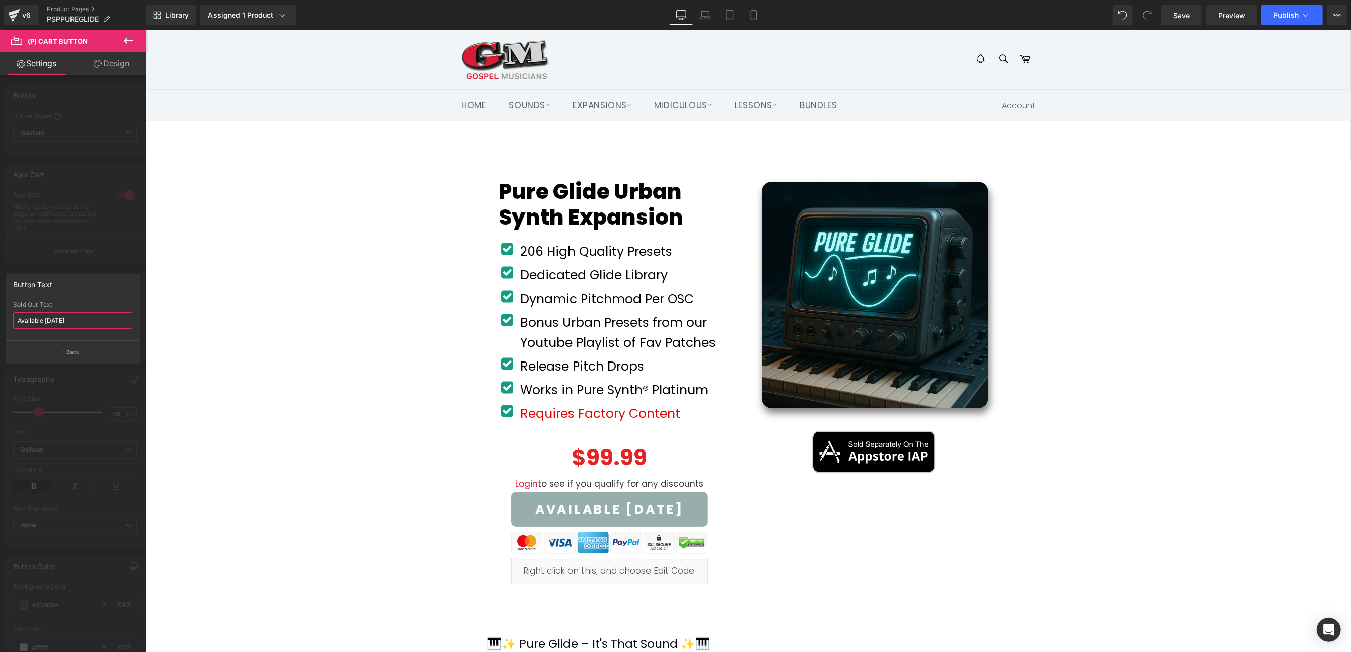
click at [72, 321] on input "Available [DATE]" at bounding box center [72, 320] width 119 height 17
type input "Coming Soon!"
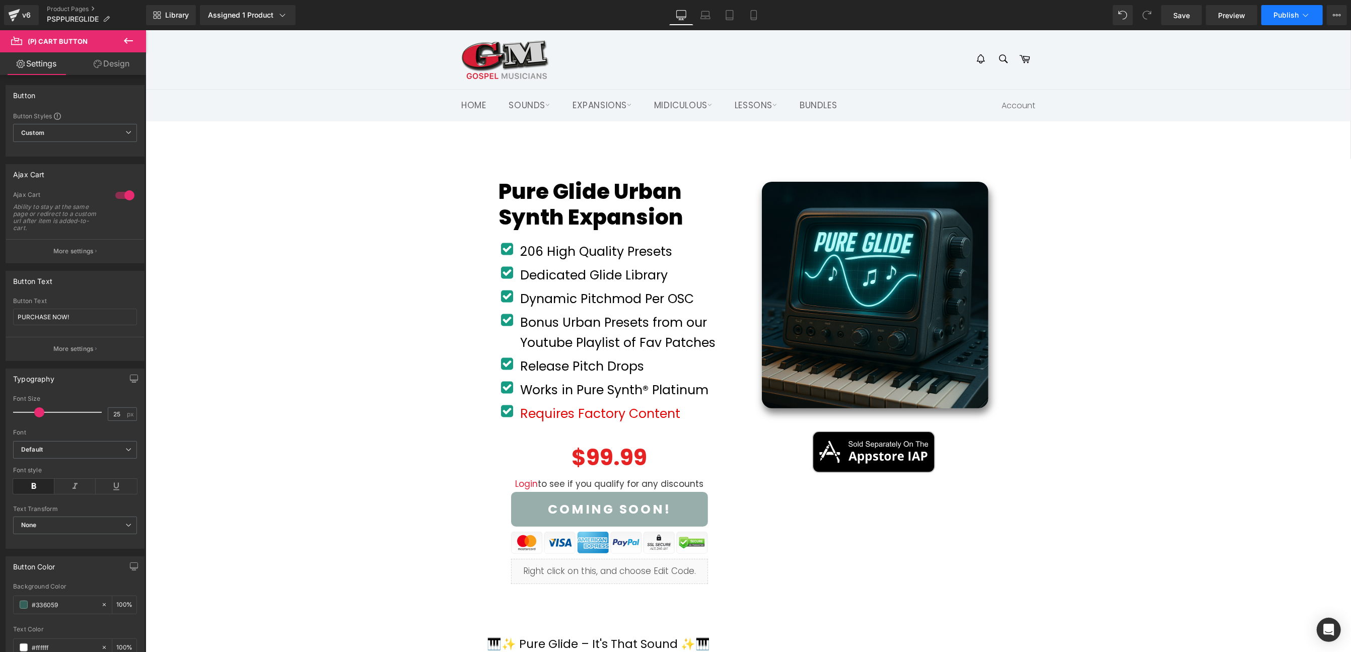
click at [1216, 19] on span "Publish" at bounding box center [1285, 15] width 25 height 8
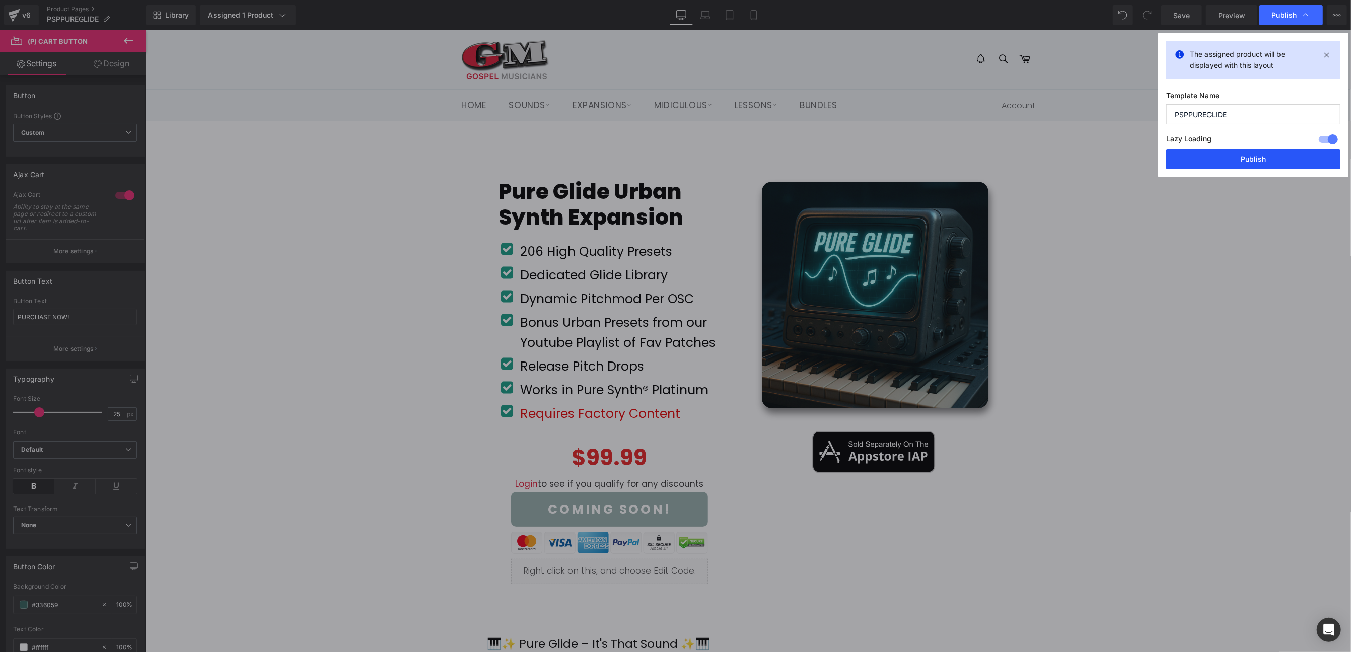
click at [1216, 154] on button "Publish" at bounding box center [1253, 159] width 174 height 20
